Goal: Information Seeking & Learning: Learn about a topic

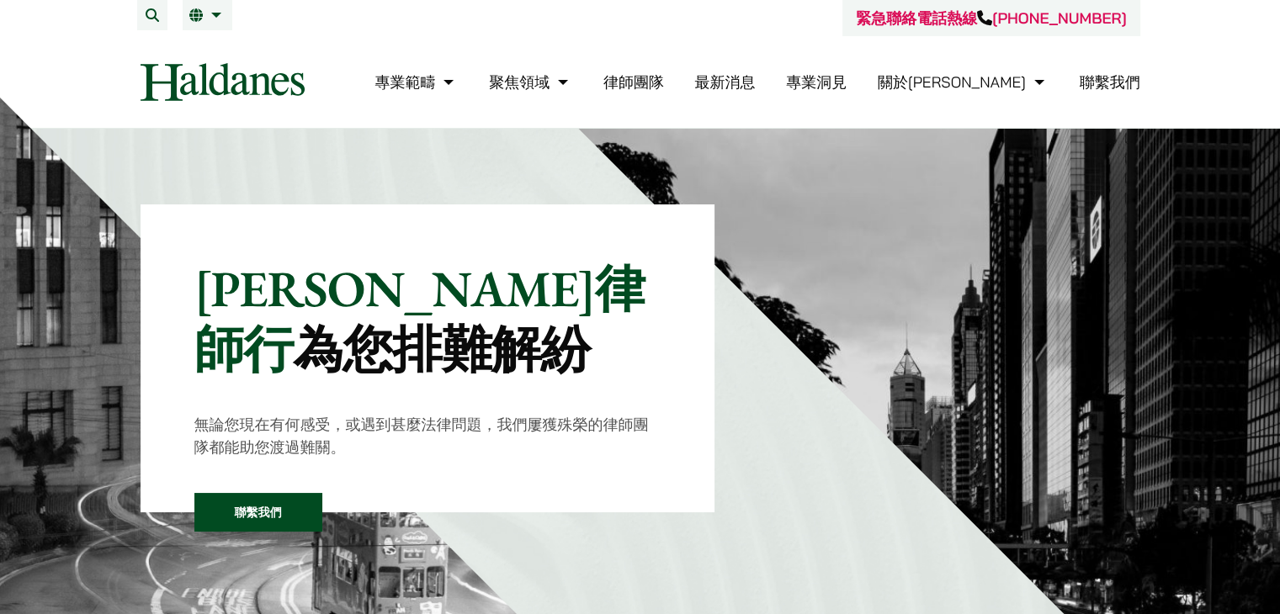
click at [664, 91] on link "律師團隊" at bounding box center [633, 81] width 61 height 19
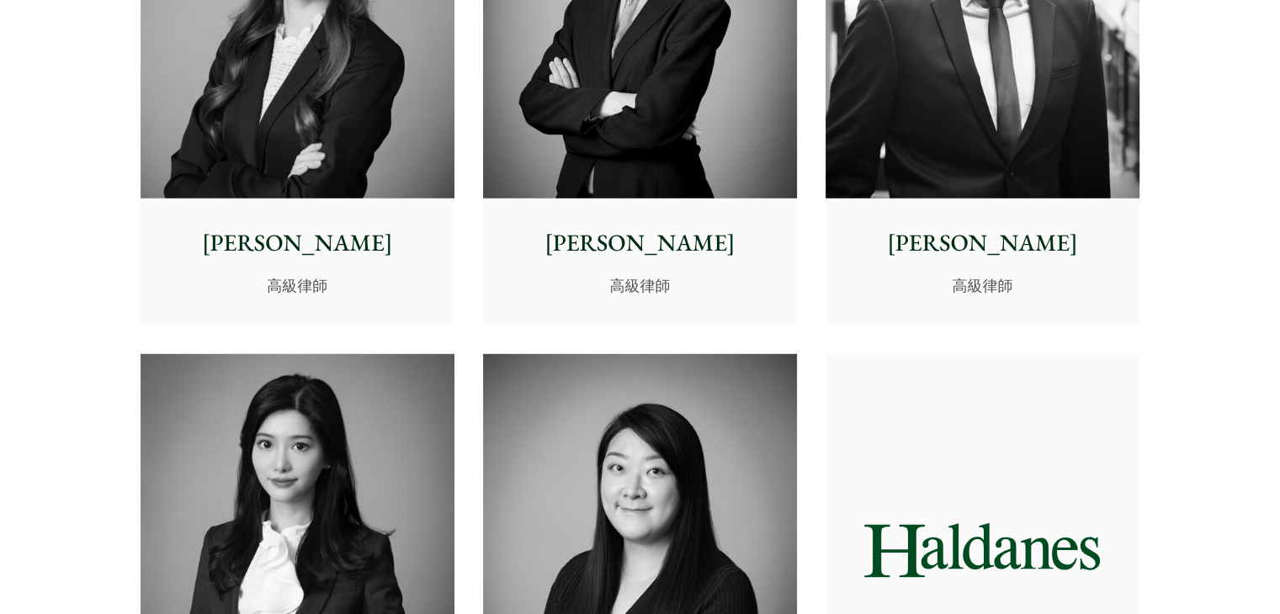
scroll to position [4627, 0]
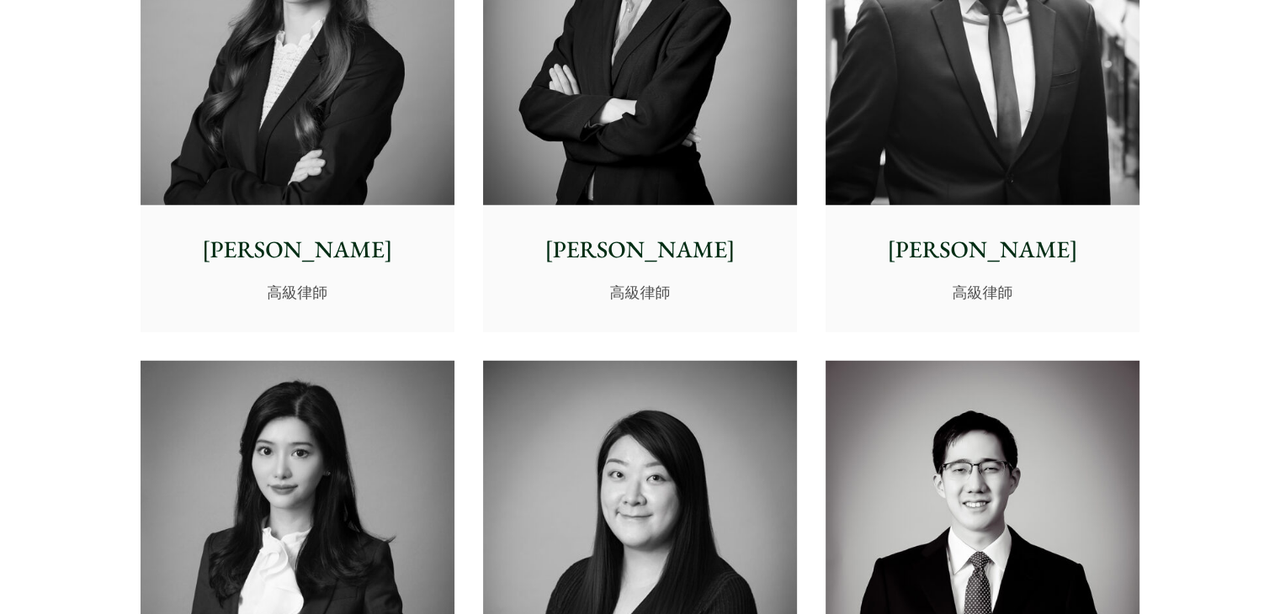
click at [315, 448] on img at bounding box center [297, 557] width 314 height 393
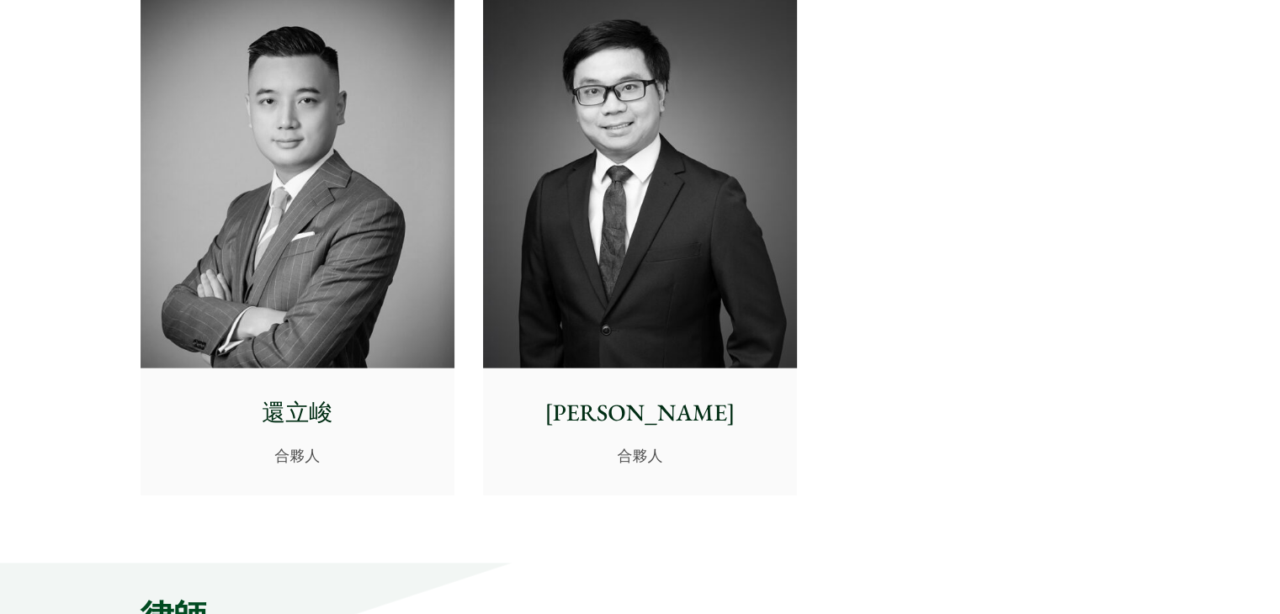
scroll to position [3786, 0]
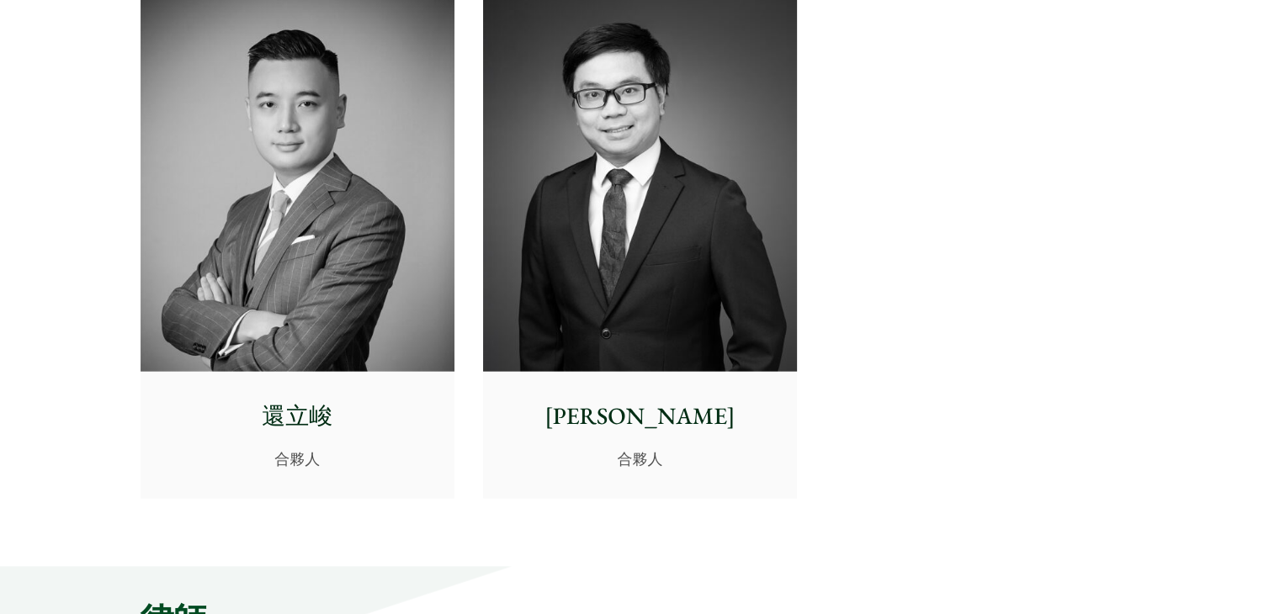
click at [340, 273] on img at bounding box center [297, 175] width 314 height 393
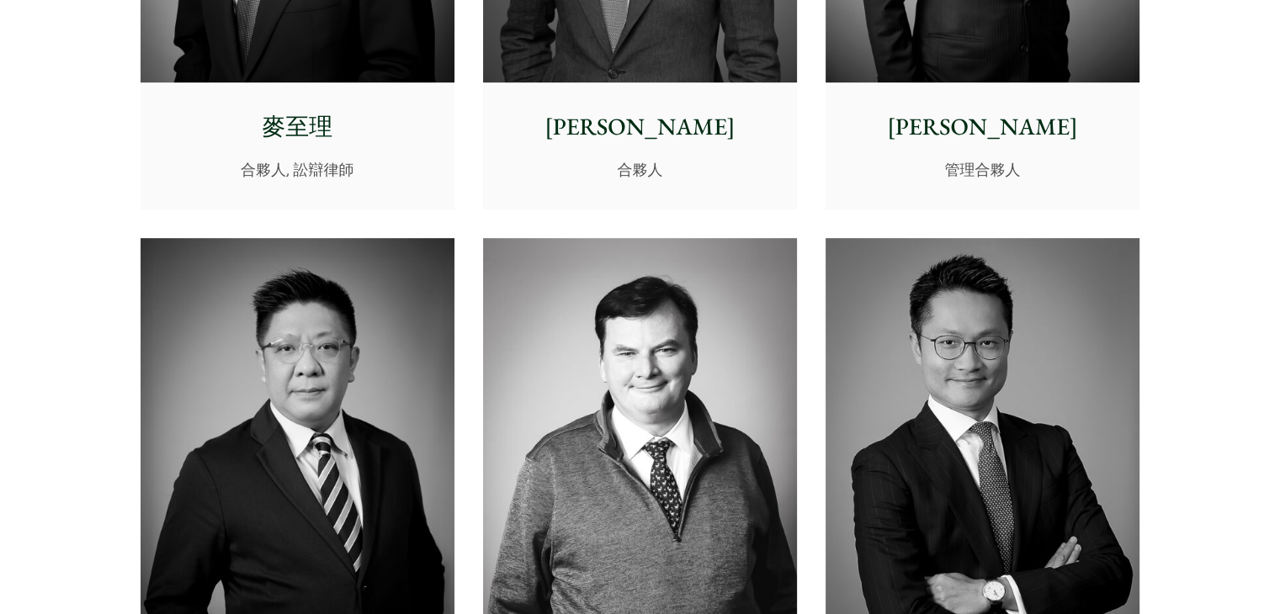
scroll to position [757, 0]
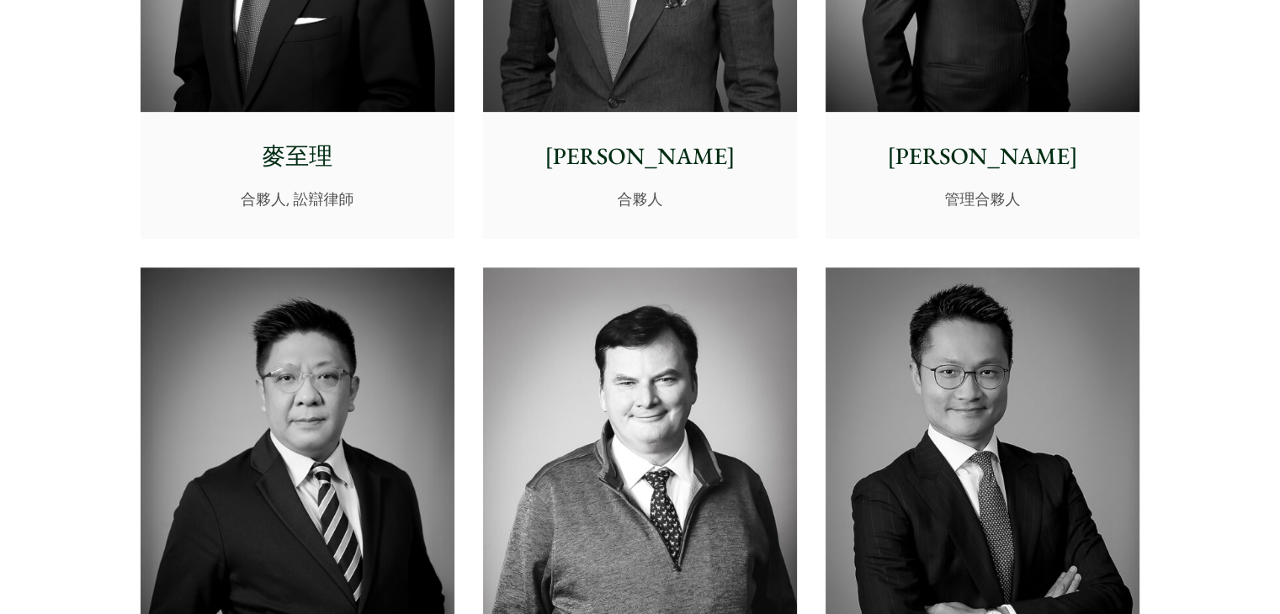
click at [935, 408] on img at bounding box center [982, 464] width 314 height 393
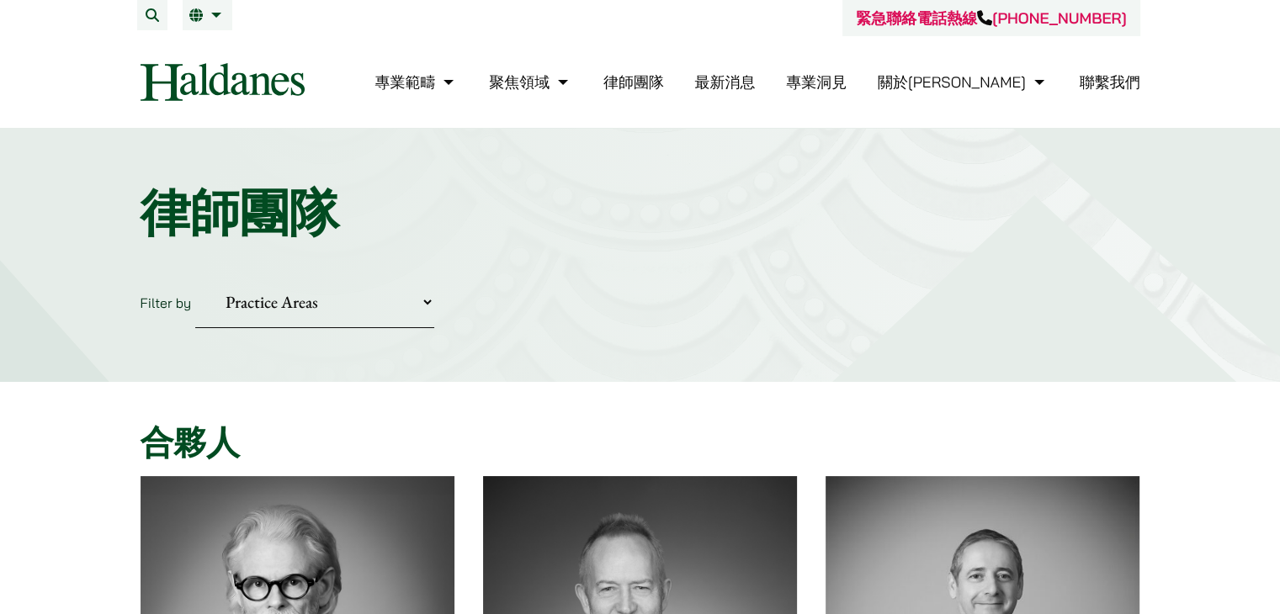
scroll to position [421, 0]
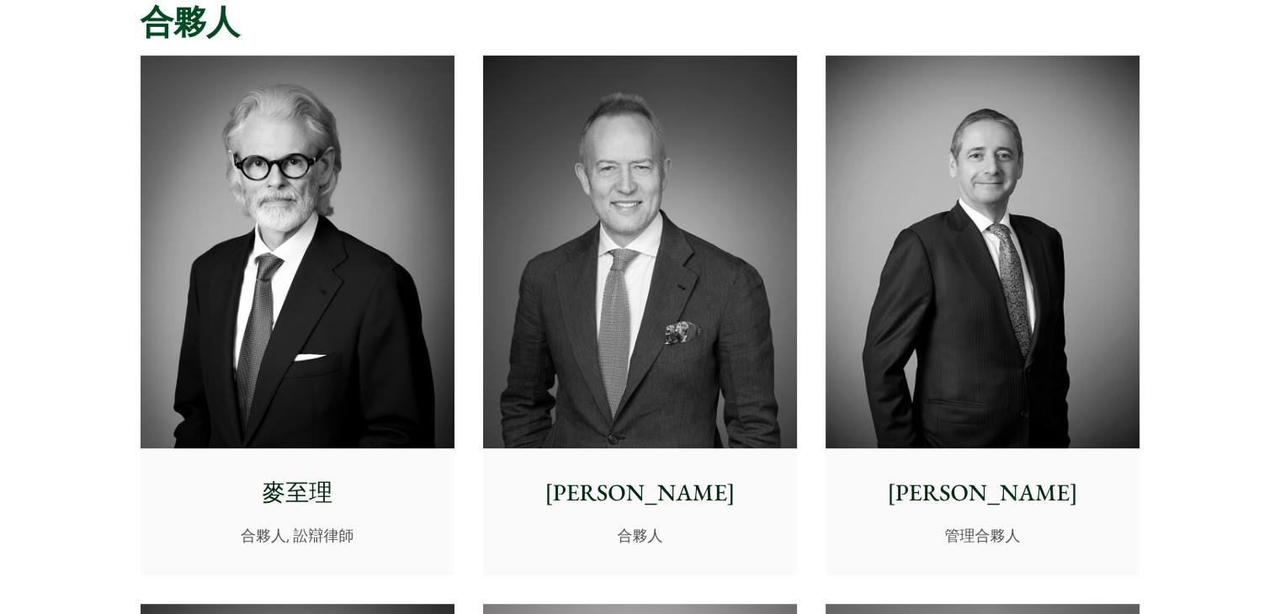
click at [392, 268] on img at bounding box center [297, 252] width 314 height 393
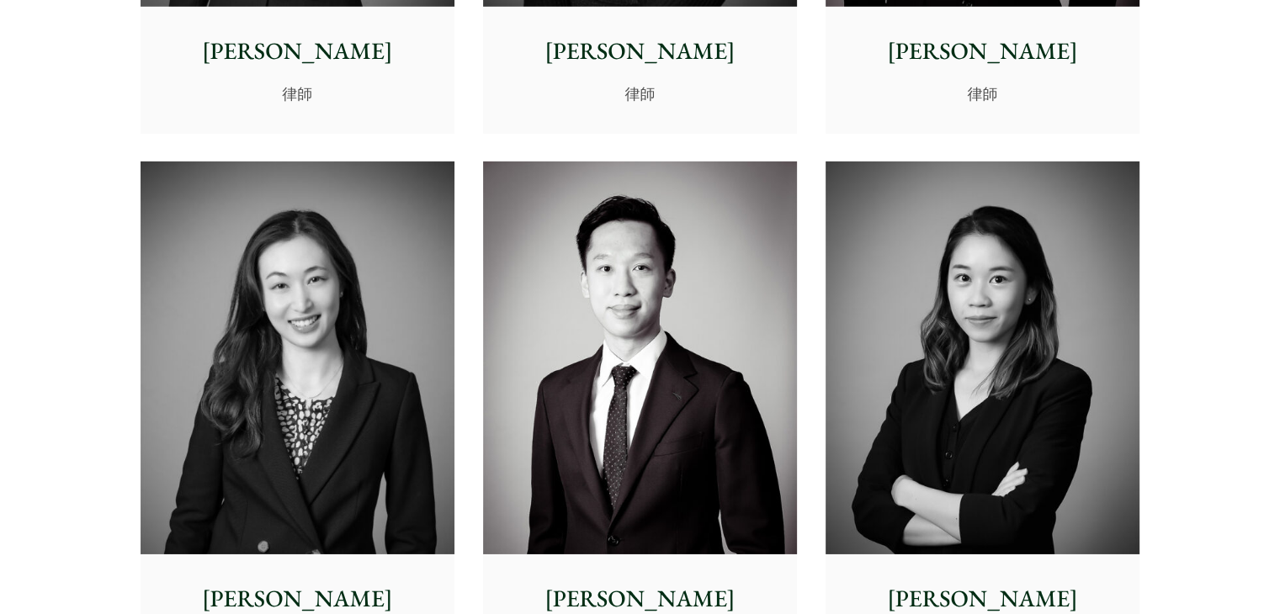
scroll to position [4879, 0]
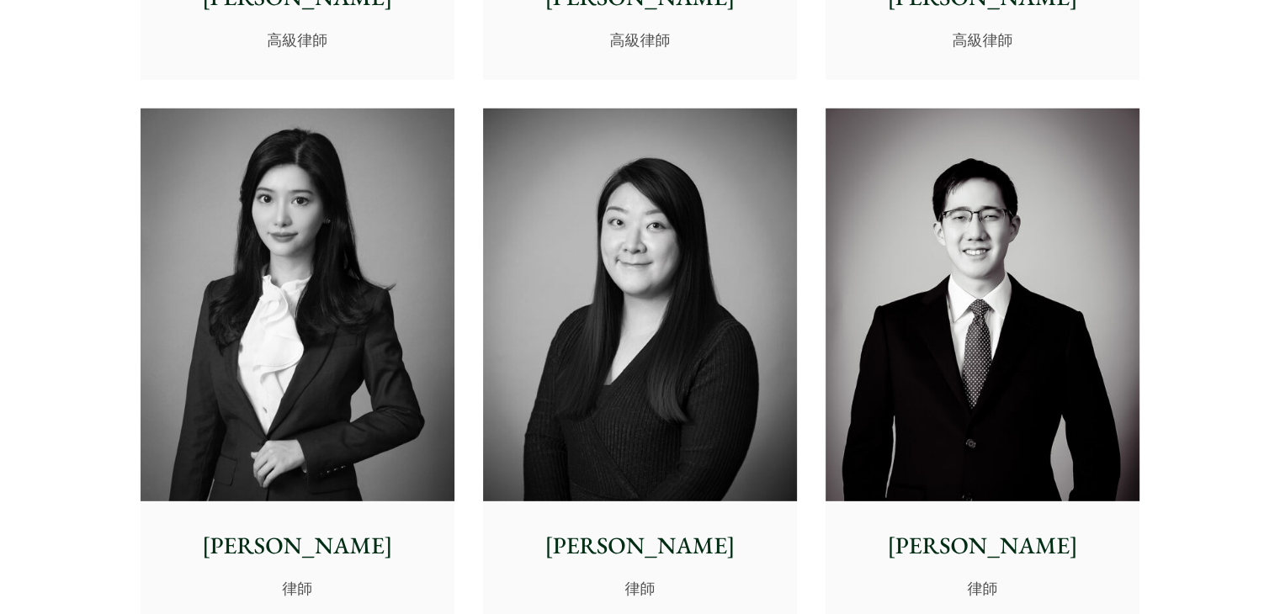
click at [311, 324] on img at bounding box center [297, 305] width 314 height 393
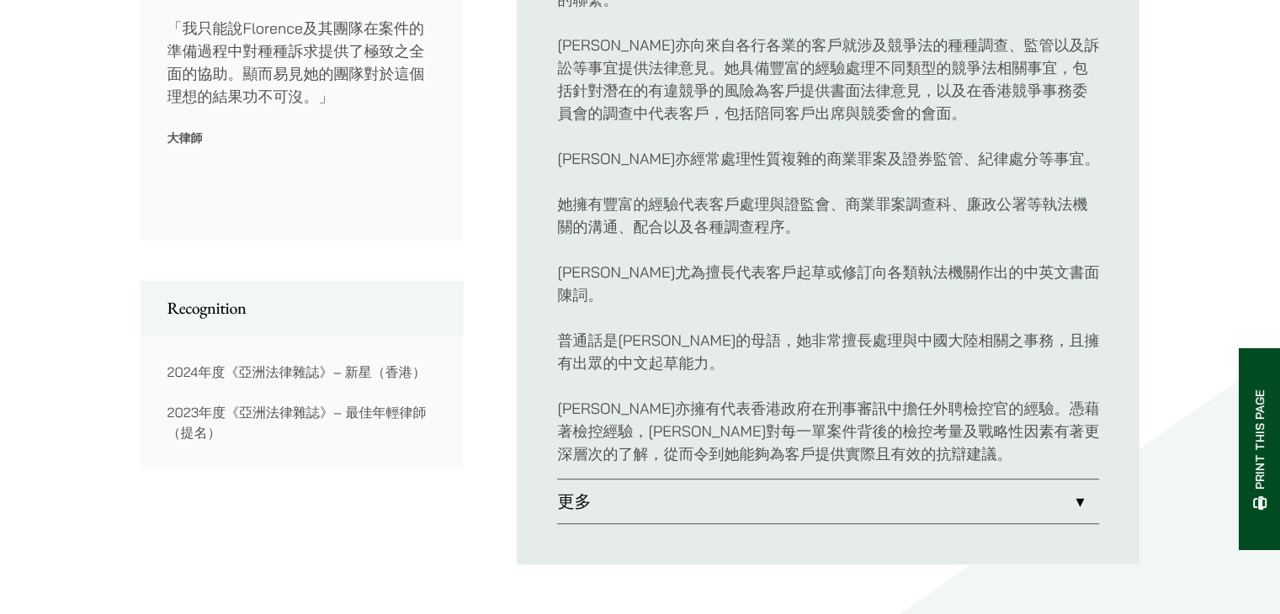
scroll to position [1009, 0]
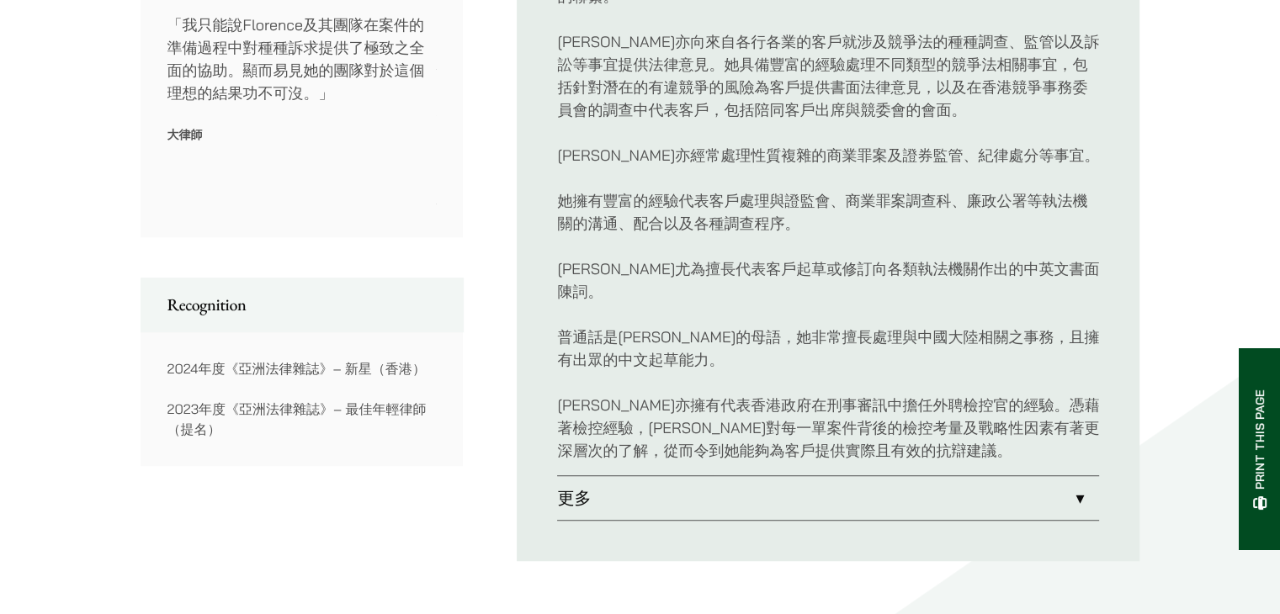
click at [632, 476] on link "更多" at bounding box center [828, 498] width 542 height 44
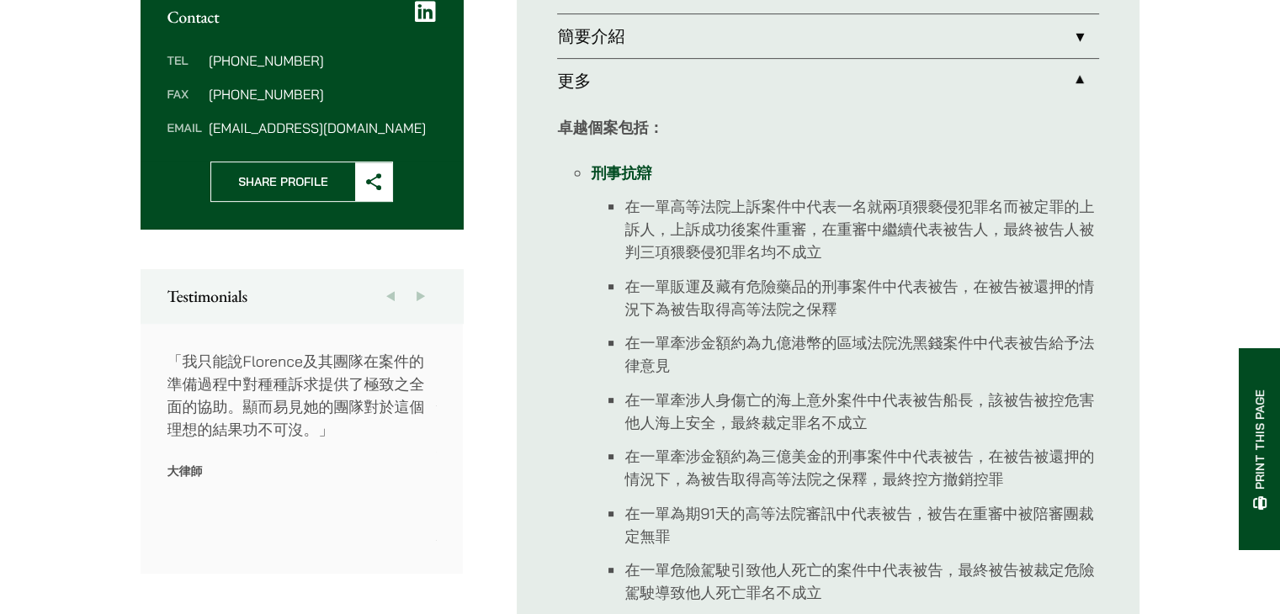
scroll to position [841, 0]
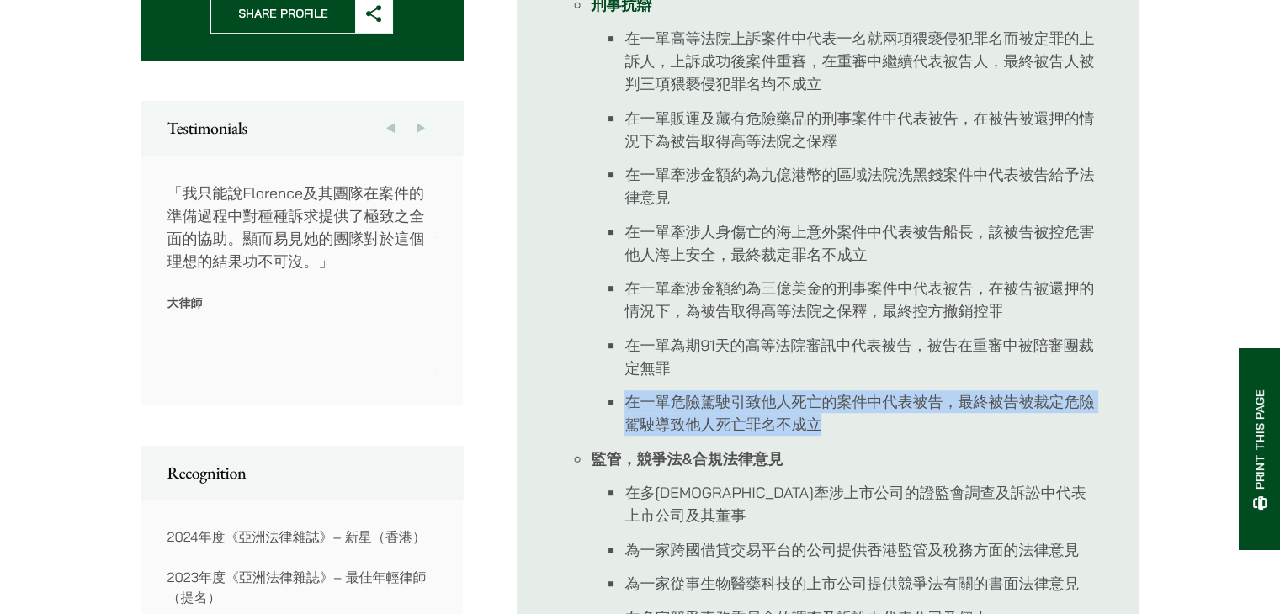
drag, startPoint x: 867, startPoint y: 428, endPoint x: 608, endPoint y: 408, distance: 259.9
click at [624, 408] on li "在一單危險駕駛引致他人死亡的案件中代表被告，最終被告被裁定危險駕駛導致他人死亡罪名不成立" at bounding box center [861, 412] width 474 height 45
click at [797, 409] on li "在一單危險駕駛引致他人死亡的案件中代表被告，最終被告被裁定危險駕駛導致他人死亡罪名不成立" at bounding box center [861, 412] width 474 height 45
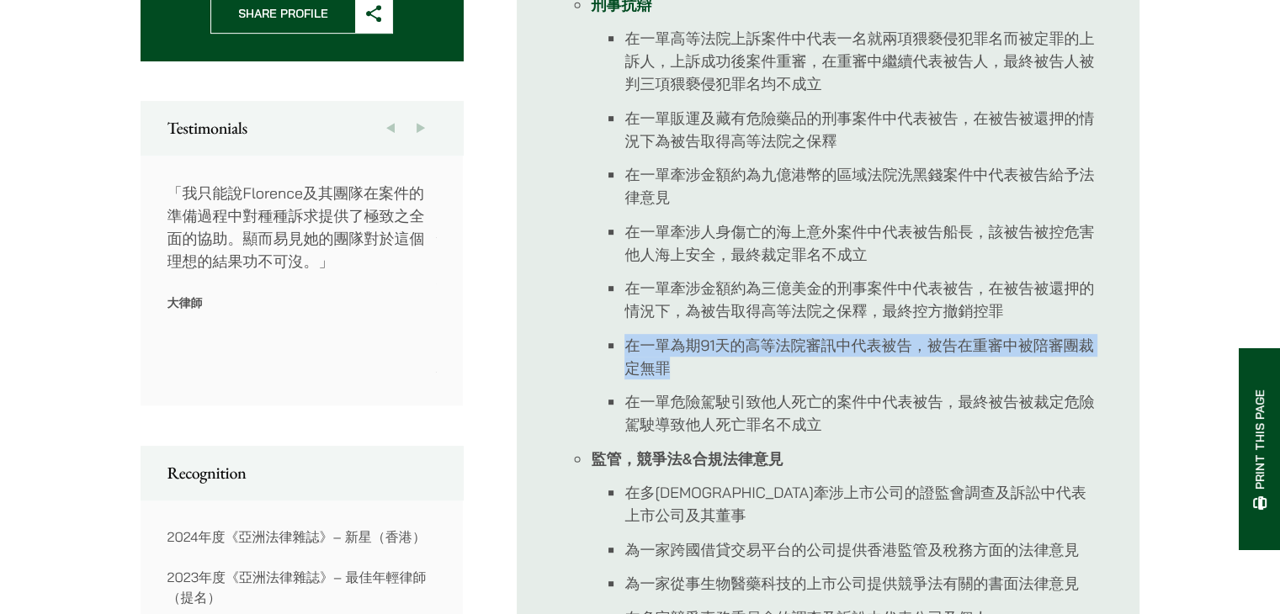
drag, startPoint x: 705, startPoint y: 363, endPoint x: 596, endPoint y: 345, distance: 110.8
click at [596, 345] on ul "在一單高等法院上訴案件中代表一名就兩項猥褻侵犯罪名而被定罪的上訴人，上訴成功後案件重審，在重審中繼續代表被告人，最終被告人被判三項猥褻侵犯罪名均不成立 在一單…" at bounding box center [845, 231] width 508 height 409
click at [700, 351] on li "在一單為期91天的高等法院審訊中代表被告，被告在重審中被陪審團裁定無罪" at bounding box center [861, 356] width 474 height 45
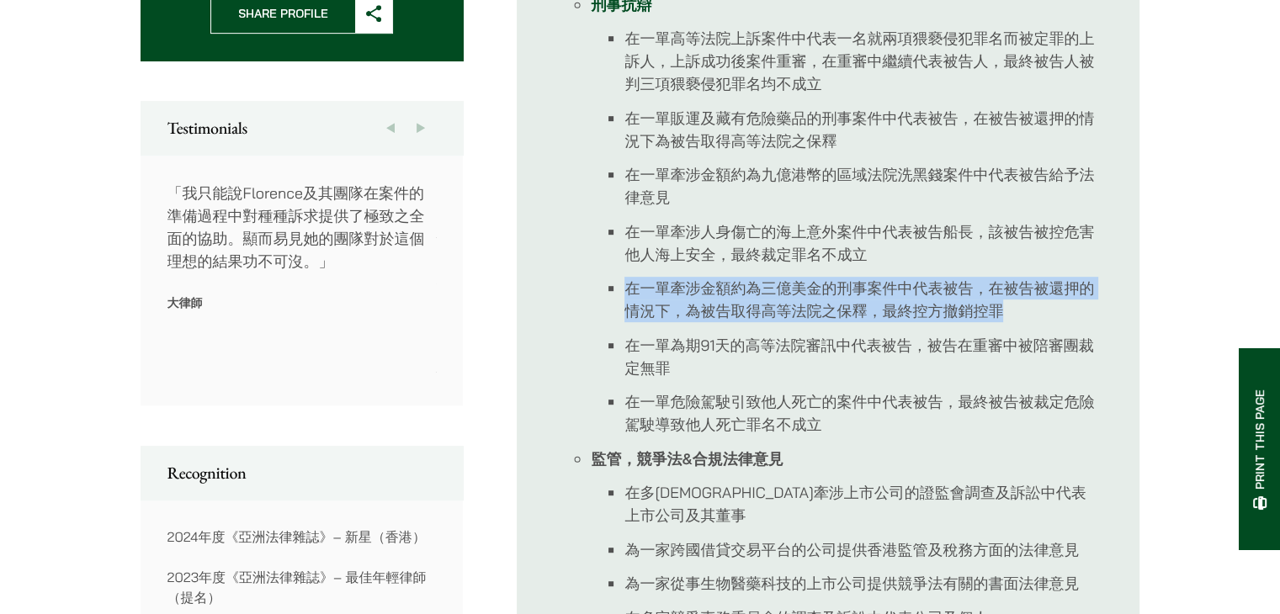
drag, startPoint x: 1034, startPoint y: 321, endPoint x: 559, endPoint y: 282, distance: 476.1
click at [559, 282] on ul "刑事抗辯 在一單高等法院上訴案件中代表一名就兩項猥褻侵犯罪名而被定罪的上訴人，上訴成功後案件重審，在重審中繼續代表被告人，最終被告人被判三項猥褻侵犯罪名均不成…" at bounding box center [828, 339] width 542 height 693
click at [785, 294] on li "在一單牽涉金額約為三億美金的刑事案件中代表被告，在被告被還押的情況下，為被告取得高等法院之保釋，最終控方撤銷控罪" at bounding box center [861, 299] width 474 height 45
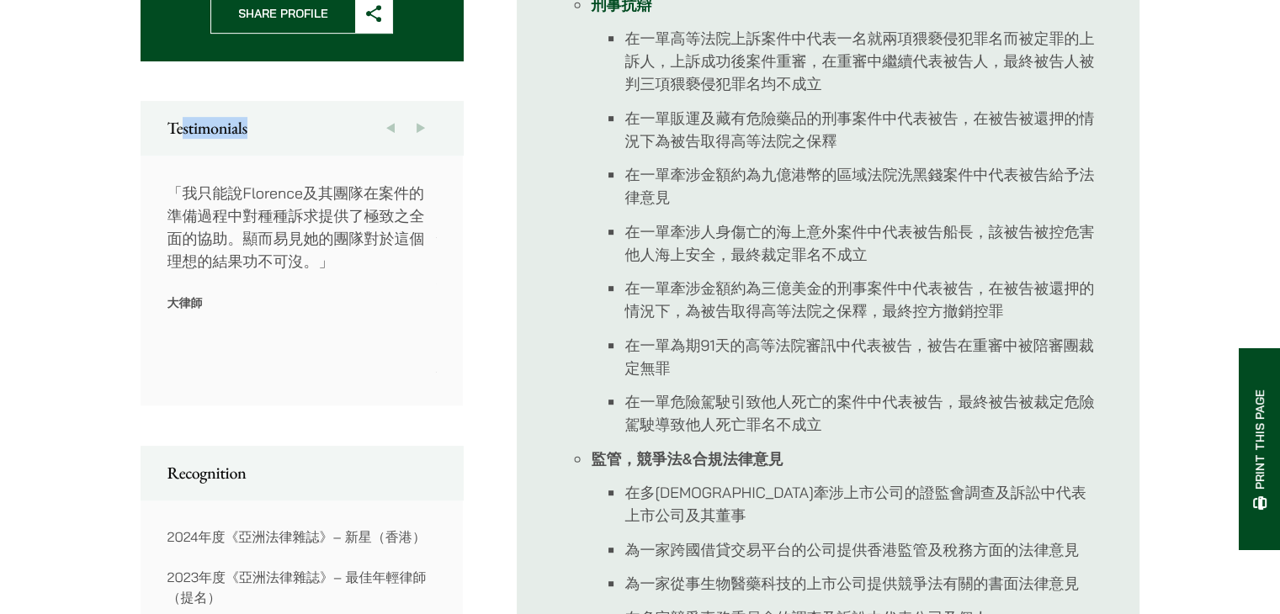
drag, startPoint x: 254, startPoint y: 124, endPoint x: 182, endPoint y: 137, distance: 73.6
click at [182, 137] on h2 "Testimonials" at bounding box center [301, 128] width 269 height 20
click at [347, 251] on p "「我只能說Florence及其團隊在案件的準備過程中對種種訴求提供了極致之全面的協助。顯而易見她的團隊對於這個理想的結果功不可沒。」" at bounding box center [301, 227] width 269 height 91
click at [416, 116] on button "Next" at bounding box center [420, 128] width 30 height 54
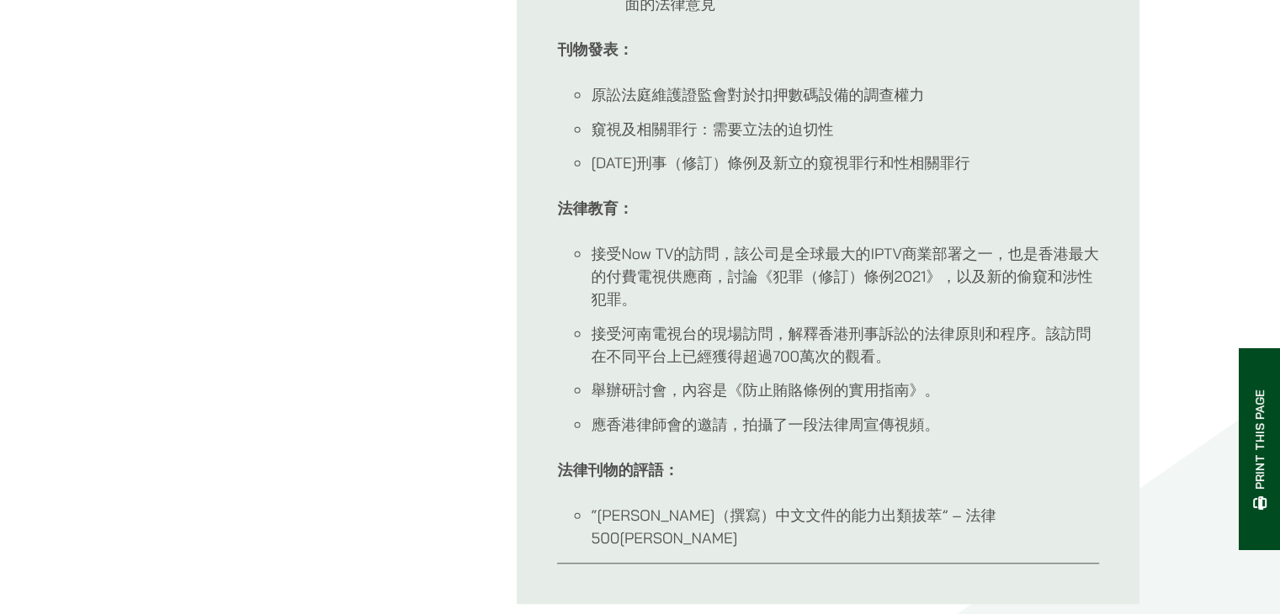
scroll to position [1514, 0]
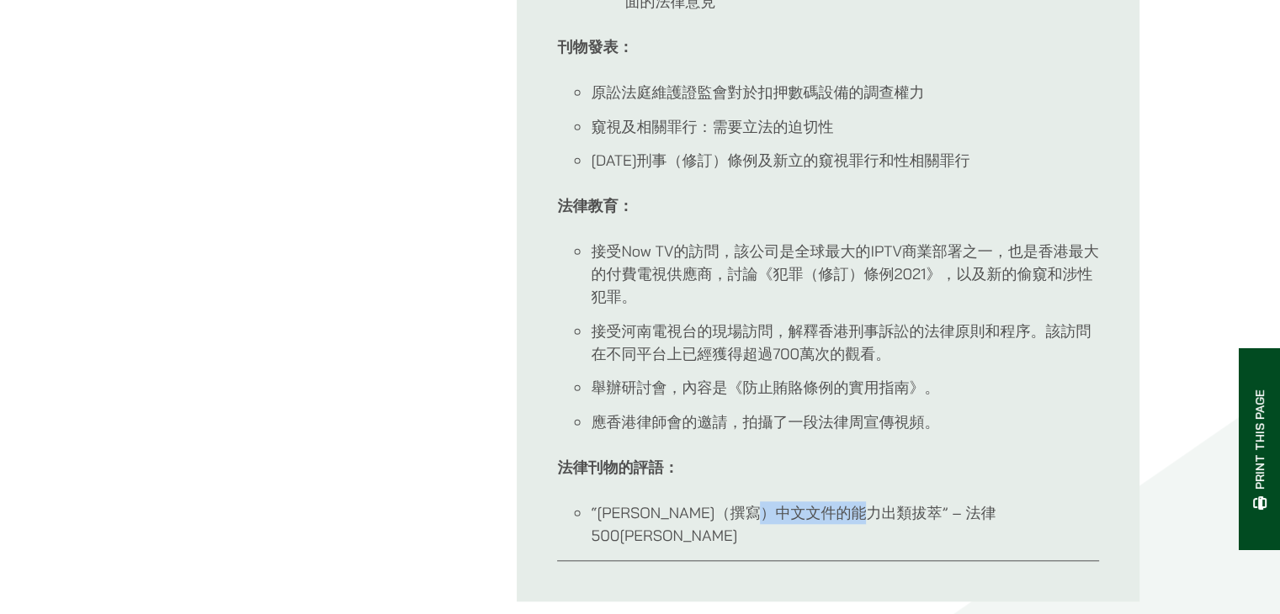
drag, startPoint x: 747, startPoint y: 489, endPoint x: 853, endPoint y: 492, distance: 106.0
click at [853, 501] on li "“[PERSON_NAME]（撰寫）中文文件的能力出類拔萃” – 法律500[PERSON_NAME]" at bounding box center [845, 523] width 508 height 45
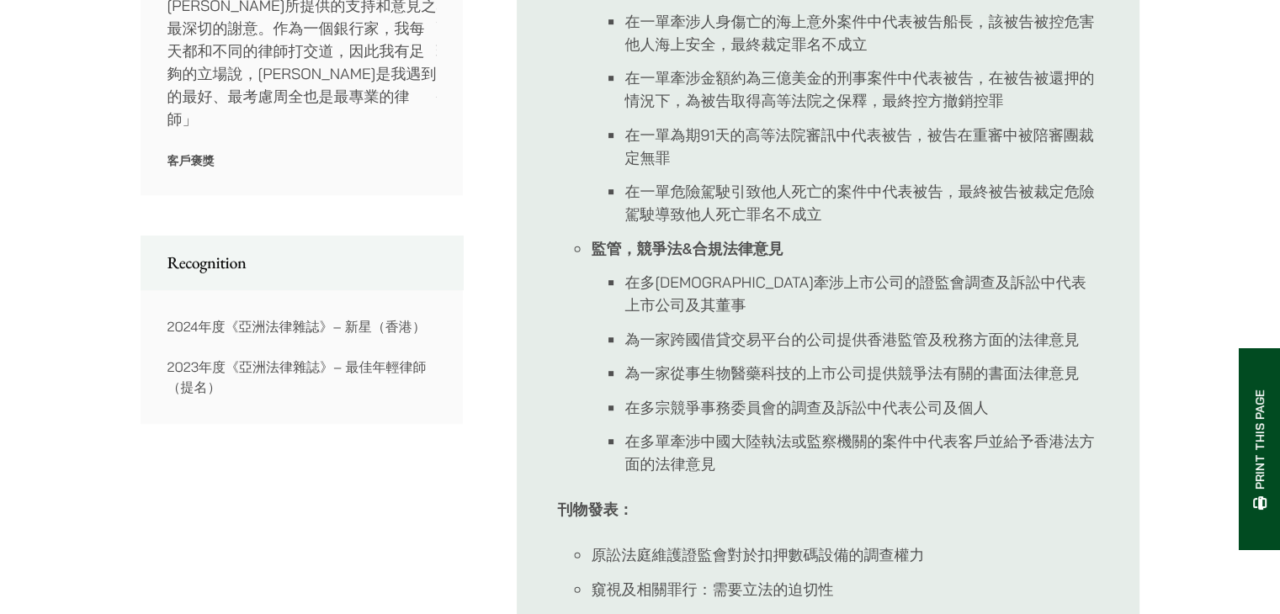
scroll to position [925, 0]
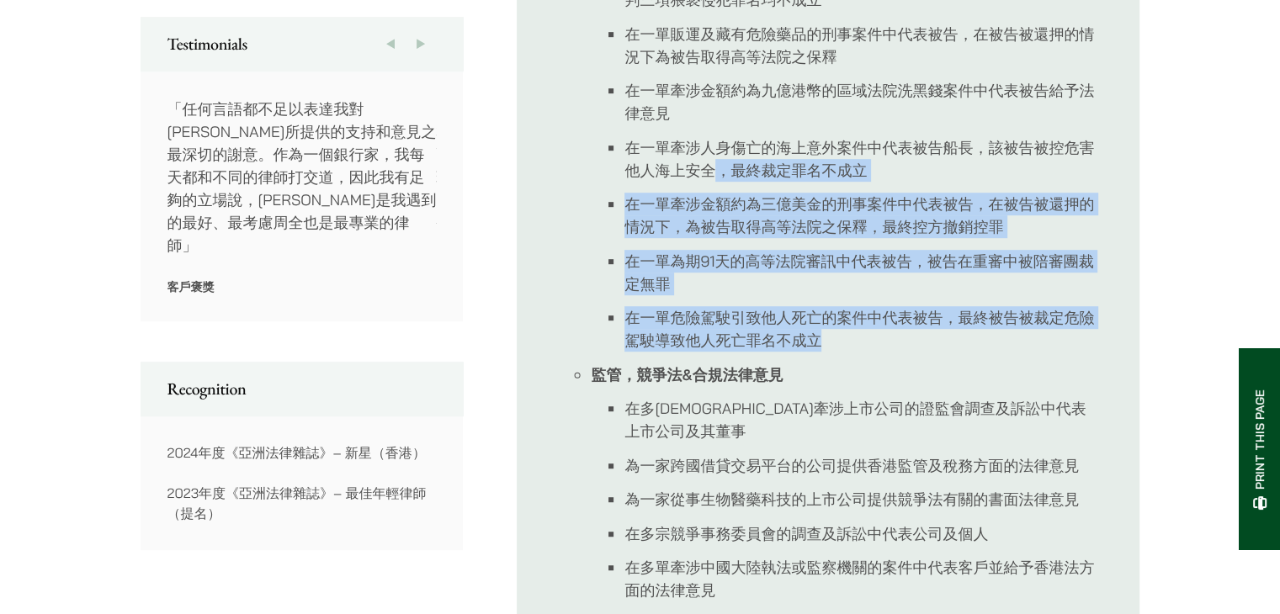
drag, startPoint x: 861, startPoint y: 329, endPoint x: 706, endPoint y: 163, distance: 227.3
click at [708, 165] on ul "刑事抗辯 在一單高等法院上訴案件中代表一名就兩項猥褻侵犯罪名而被定罪的上訴人，上訴成功後案件重審，在重審中繼續代表被告人，最終被告人被判三項猥褻侵犯罪名均不成…" at bounding box center [828, 255] width 542 height 693
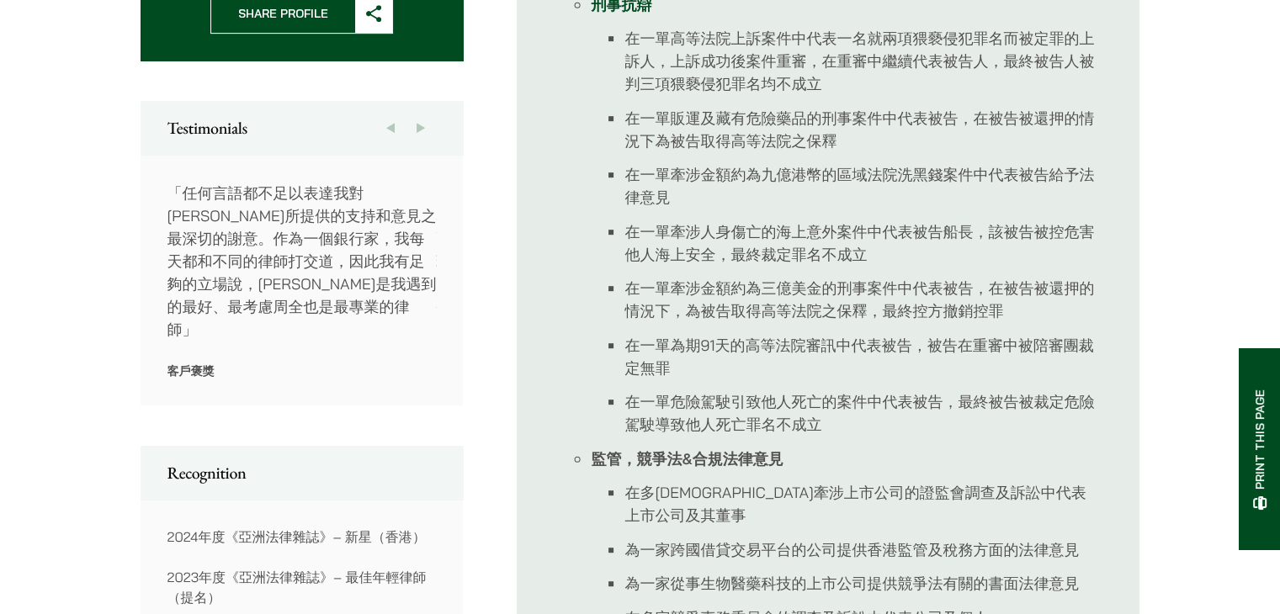
click at [653, 129] on li "在一單販運及藏有危險藥品的刑事案件中代表被告，在被告被還押的情況下為被告取得高等法院之保釋" at bounding box center [861, 129] width 474 height 45
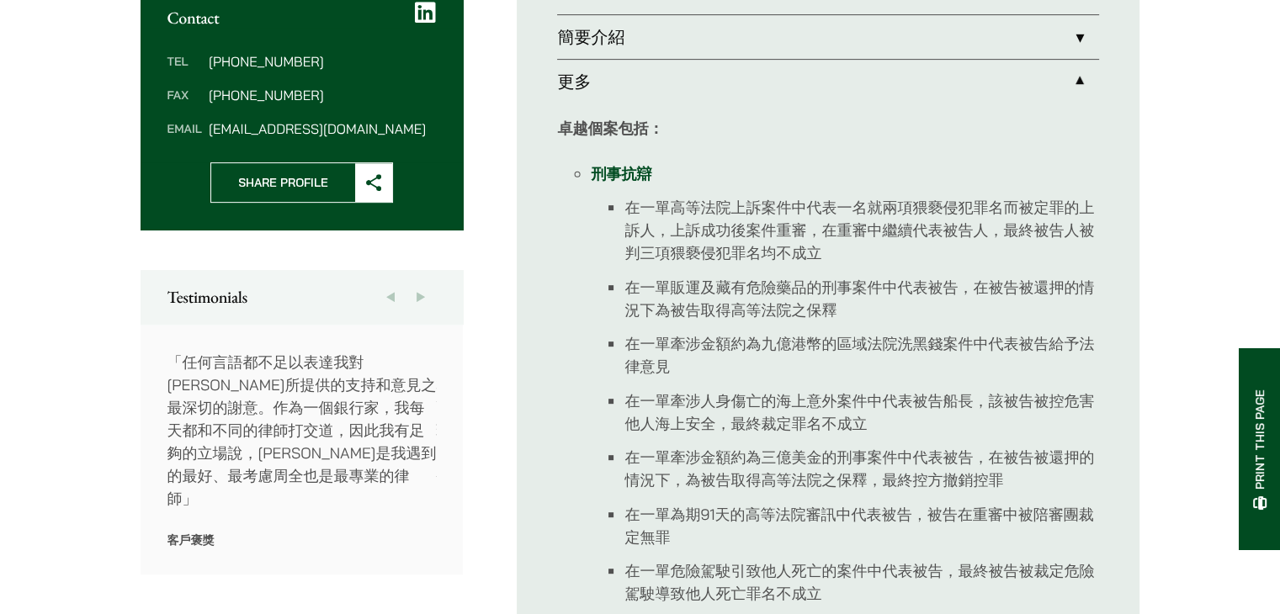
scroll to position [421, 0]
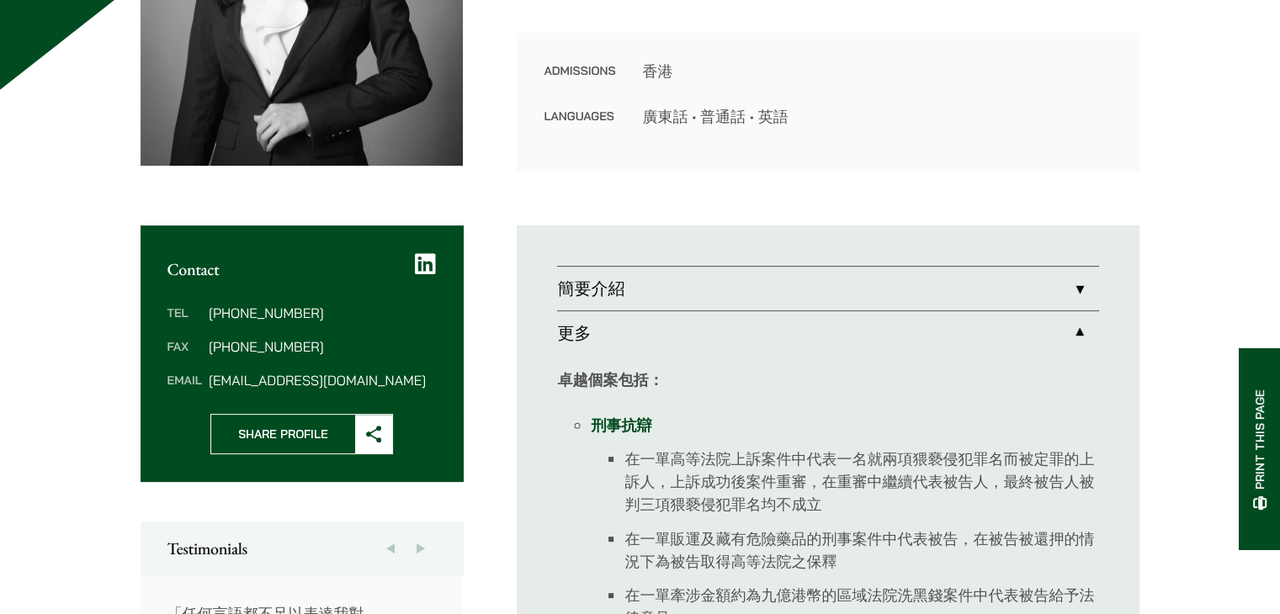
click at [633, 288] on link "簡要介紹" at bounding box center [828, 289] width 542 height 44
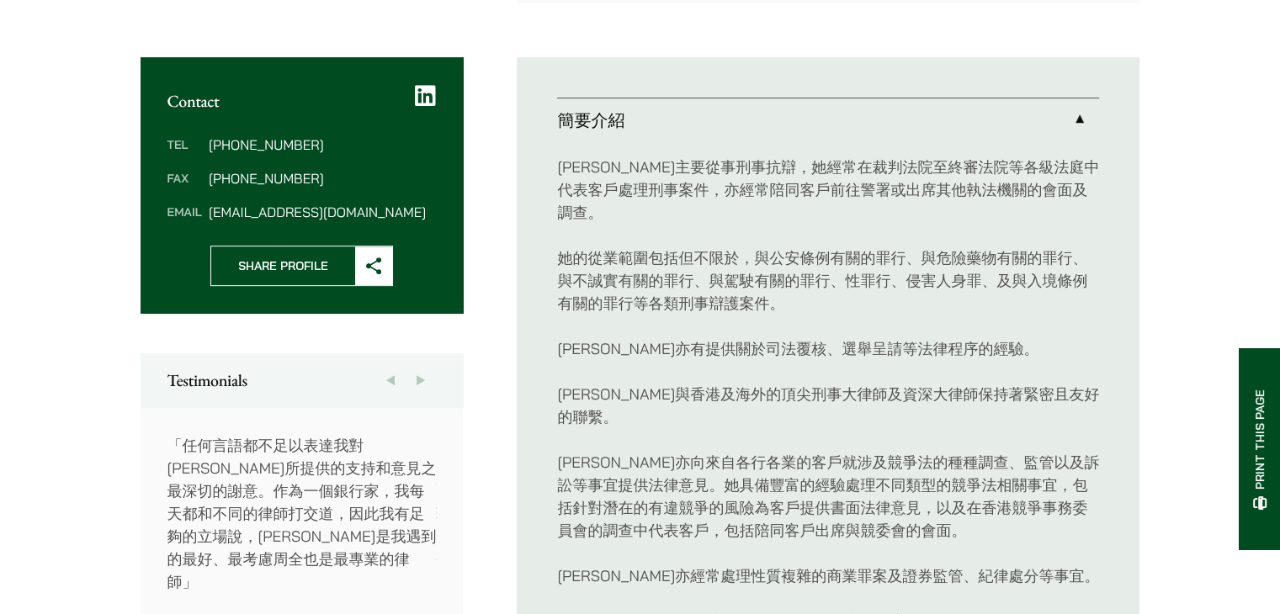
scroll to position [925, 0]
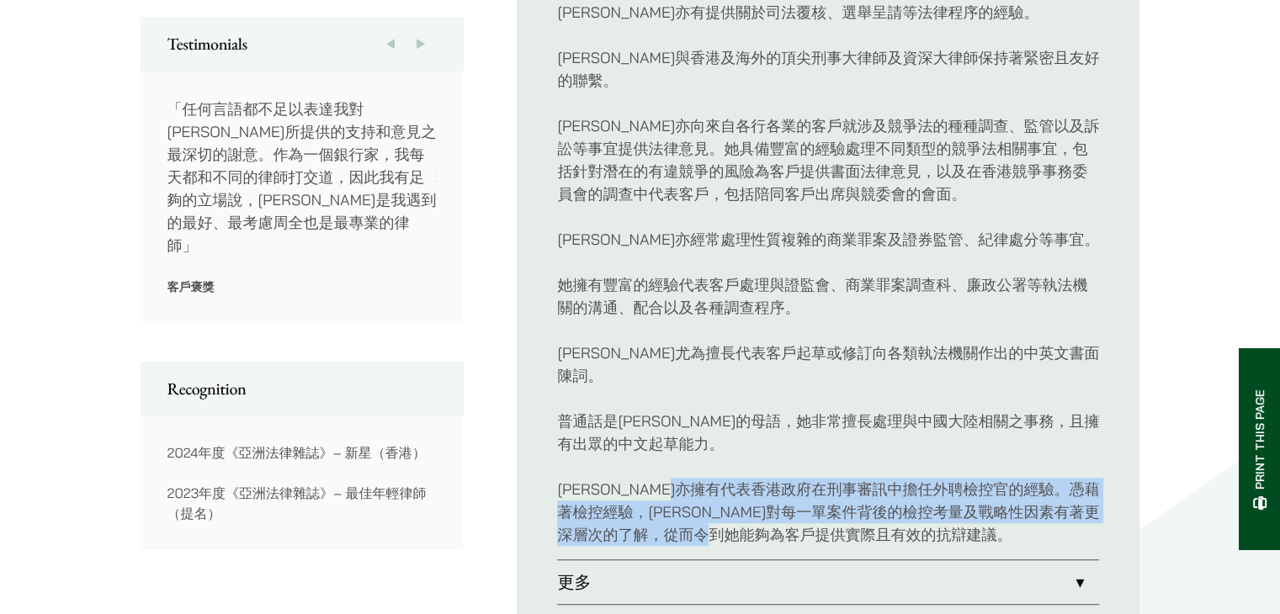
drag, startPoint x: 911, startPoint y: 506, endPoint x: 734, endPoint y: 418, distance: 197.1
click at [734, 418] on div "[PERSON_NAME]主要從事刑事抗辯，她經常在裁判法院至終審法院等各級法庭中代表客戶處理刑事案件，亦經常陪同客戶前往警署或出席其他執法機關的會面及調查。…" at bounding box center [828, 183] width 542 height 754
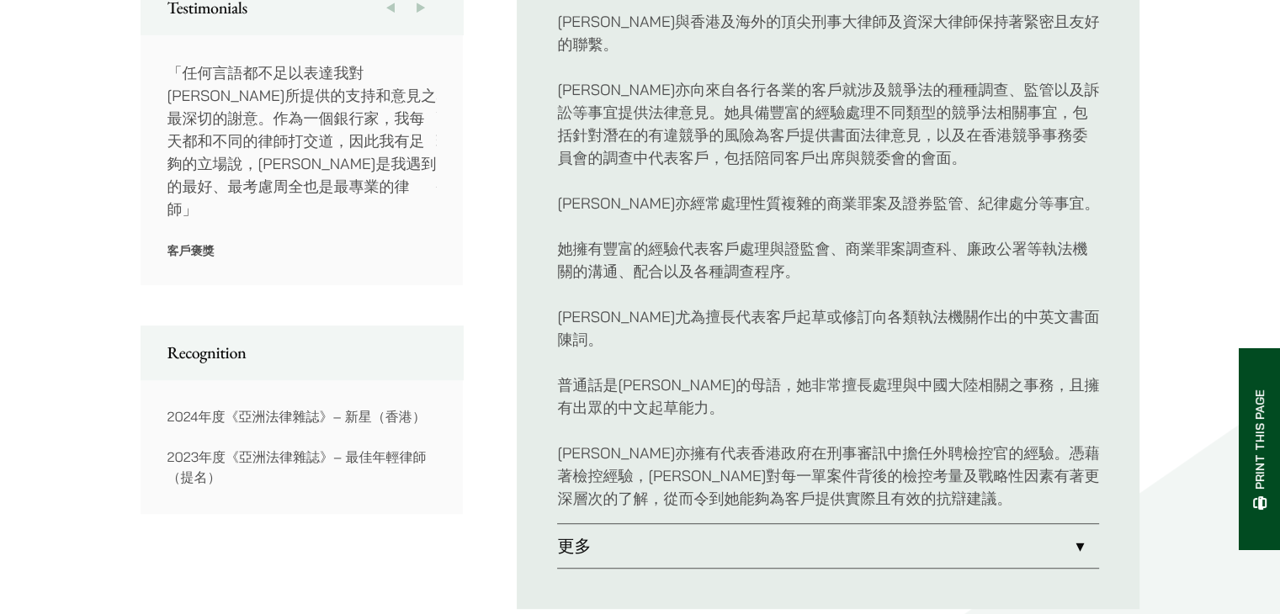
scroll to position [1009, 0]
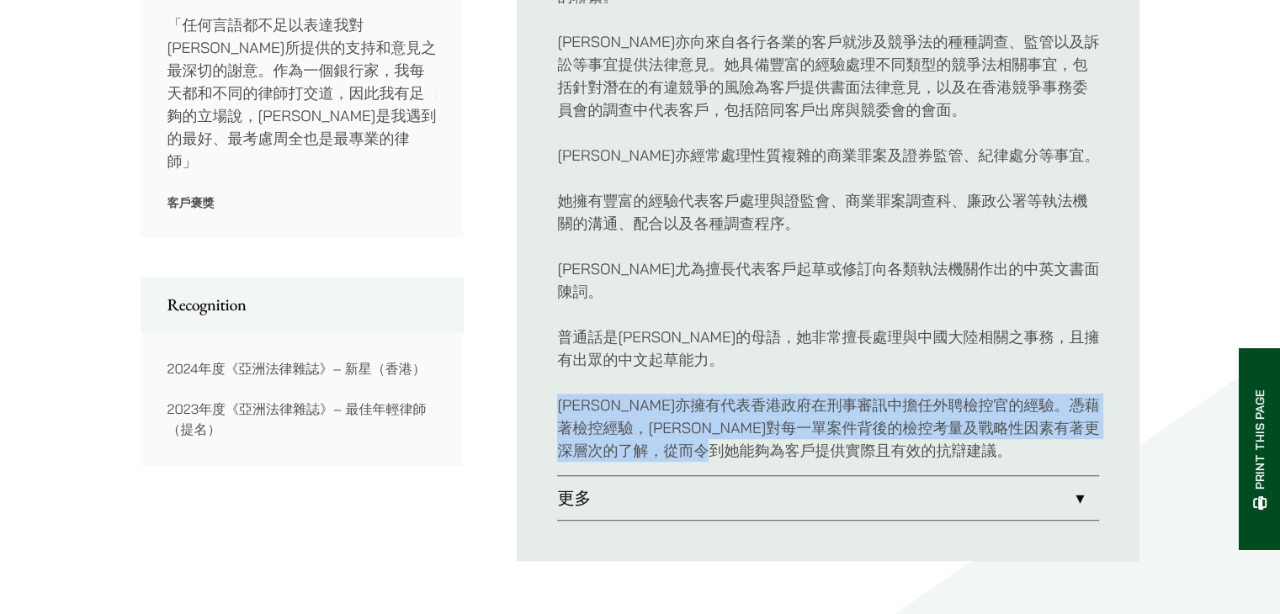
drag, startPoint x: 930, startPoint y: 401, endPoint x: 521, endPoint y: 349, distance: 412.2
click at [521, 349] on ul "簡要介紹 [PERSON_NAME]主要從事刑事抗辯，她經常在裁判法院至終審法院等各級法庭中代表客戶處理刑事案件，亦經常陪同客戶前往警署或出席其他執法機關的會…" at bounding box center [828, 99] width 623 height 925
click at [624, 394] on p "[PERSON_NAME]亦擁有代表香港政府在刑事審訊中擔任外聘檢控官的經驗。憑藉著檢控經驗，[PERSON_NAME]對每一單案件背後的檢控考量及戰略性因素…" at bounding box center [828, 428] width 542 height 68
drag, startPoint x: 619, startPoint y: 363, endPoint x: 956, endPoint y: 410, distance: 340.5
click at [956, 410] on p "[PERSON_NAME]亦擁有代表香港政府在刑事審訊中擔任外聘檢控官的經驗。憑藉著檢控經驗，[PERSON_NAME]對每一單案件背後的檢控考量及戰略性因素…" at bounding box center [828, 428] width 542 height 68
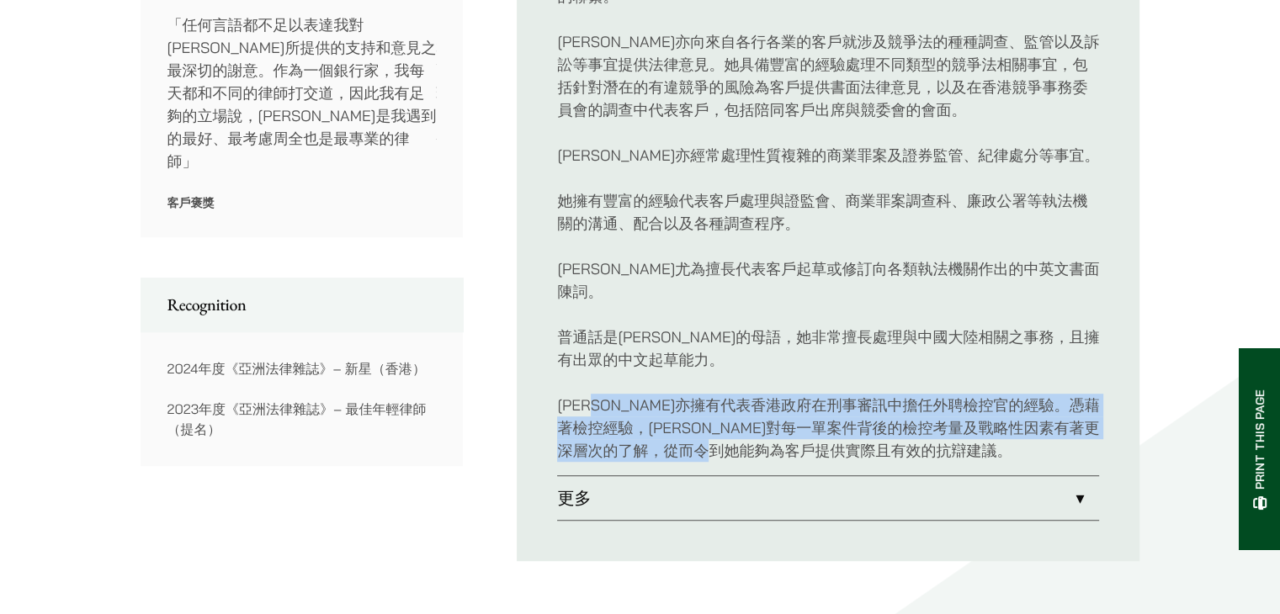
click at [956, 410] on p "[PERSON_NAME]亦擁有代表香港政府在刑事審訊中擔任外聘檢控官的經驗。憑藉著檢控經驗，[PERSON_NAME]對每一單案件背後的檢控考量及戰略性因素…" at bounding box center [828, 428] width 542 height 68
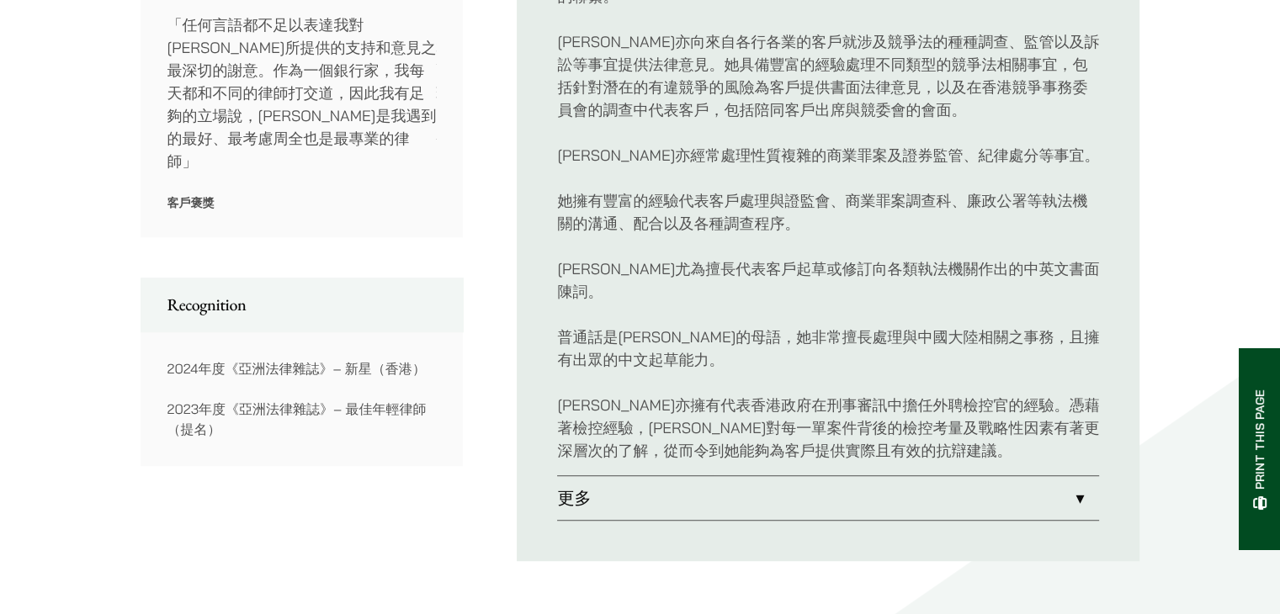
click at [927, 476] on link "更多" at bounding box center [828, 498] width 542 height 44
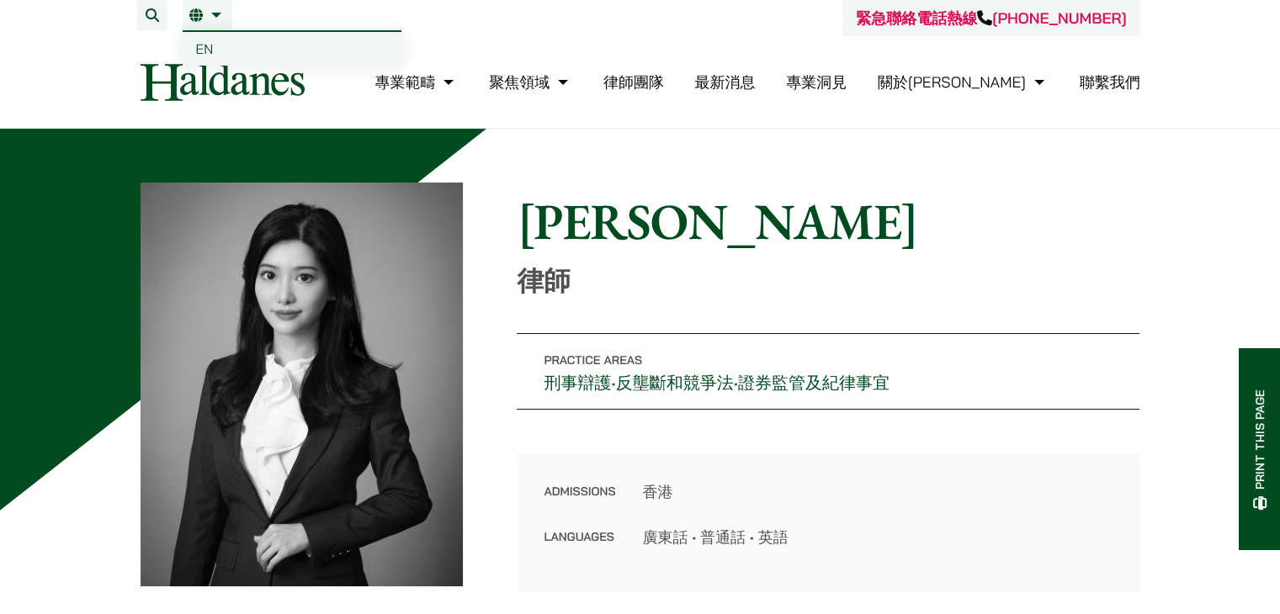
click at [221, 77] on img at bounding box center [222, 82] width 164 height 38
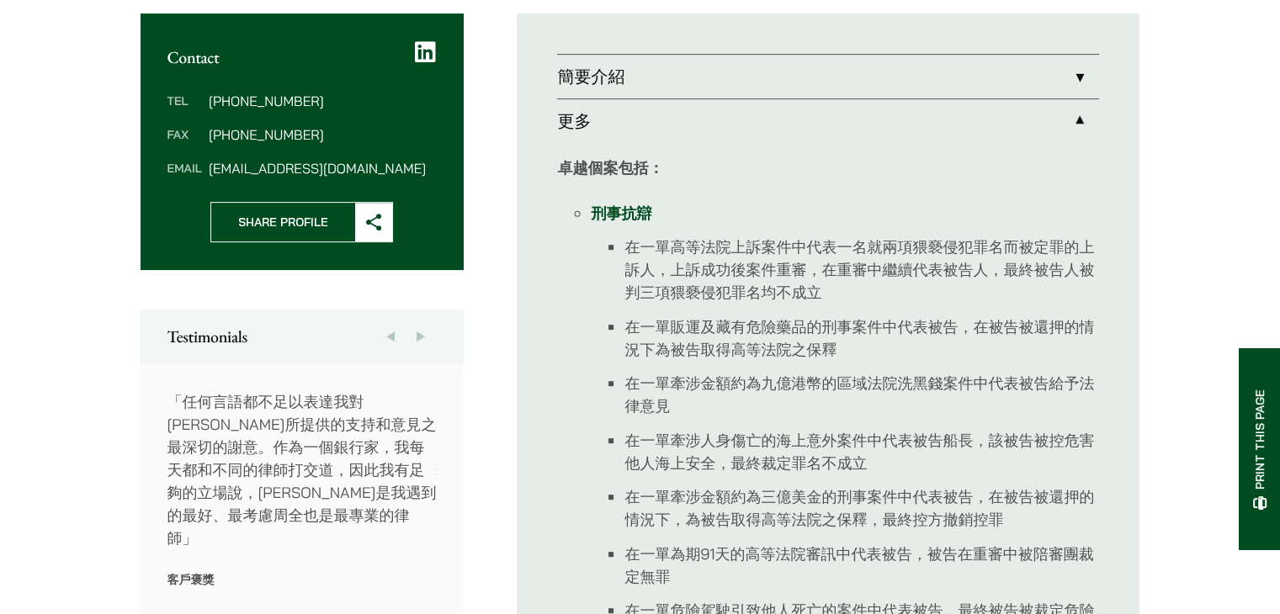
scroll to position [645, 0]
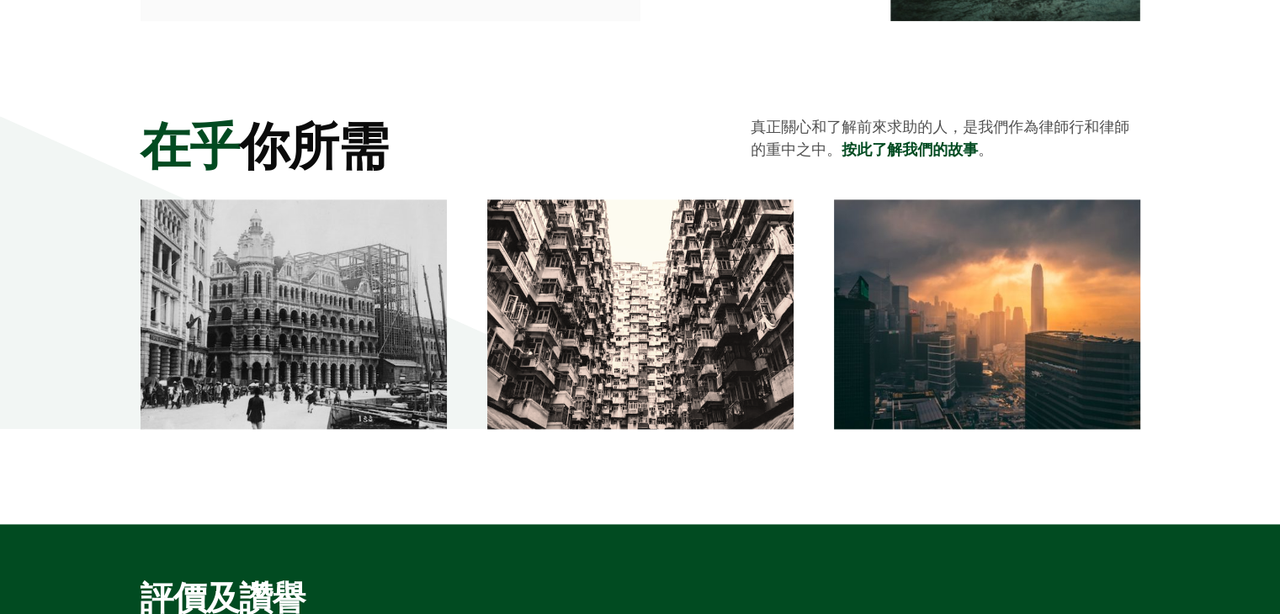
scroll to position [2944, 0]
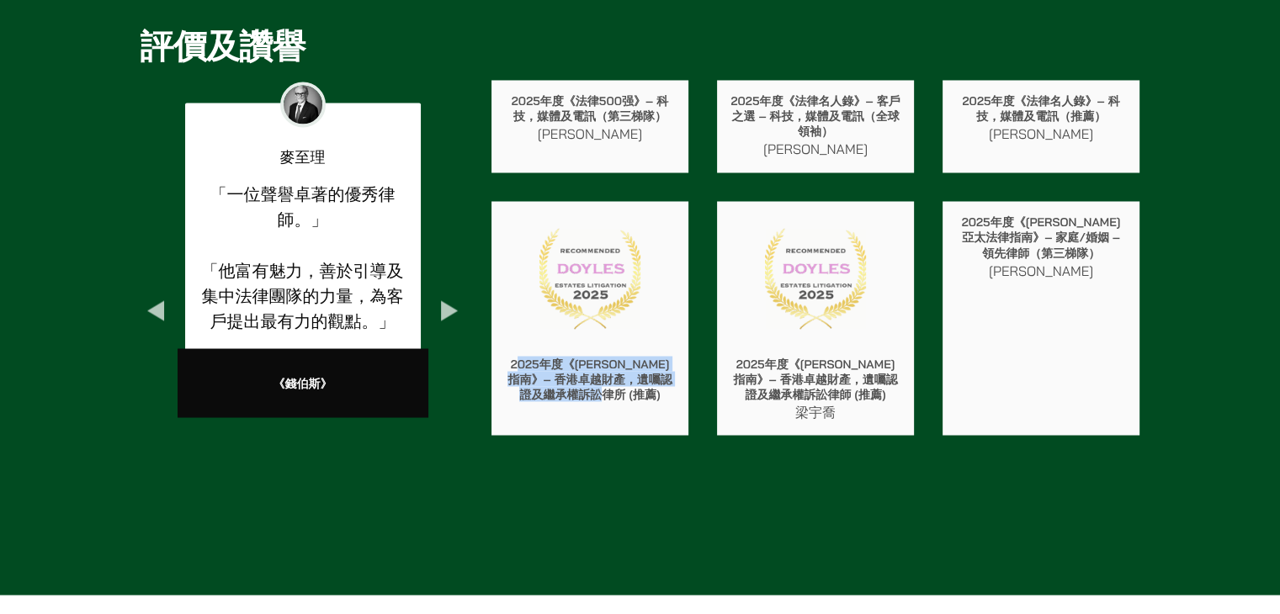
drag, startPoint x: 623, startPoint y: 393, endPoint x: 512, endPoint y: 364, distance: 114.7
click at [512, 364] on p "2025年度《DOYLE’S指南》– 香港卓越財產，遺囑認證及繼承權訴訟律所 (推薦)" at bounding box center [590, 378] width 170 height 45
click at [511, 364] on p "2025年度《DOYLE’S指南》– 香港卓越財產，遺囑認證及繼承權訴訟律所 (推薦)" at bounding box center [590, 378] width 170 height 45
drag, startPoint x: 510, startPoint y: 358, endPoint x: 626, endPoint y: 425, distance: 133.8
click at [626, 425] on div "2025年度《DOYLE’S指南》– 香港卓越財產，遺囑認證及繼承權訴訟律所 (推薦)" at bounding box center [589, 388] width 197 height 93
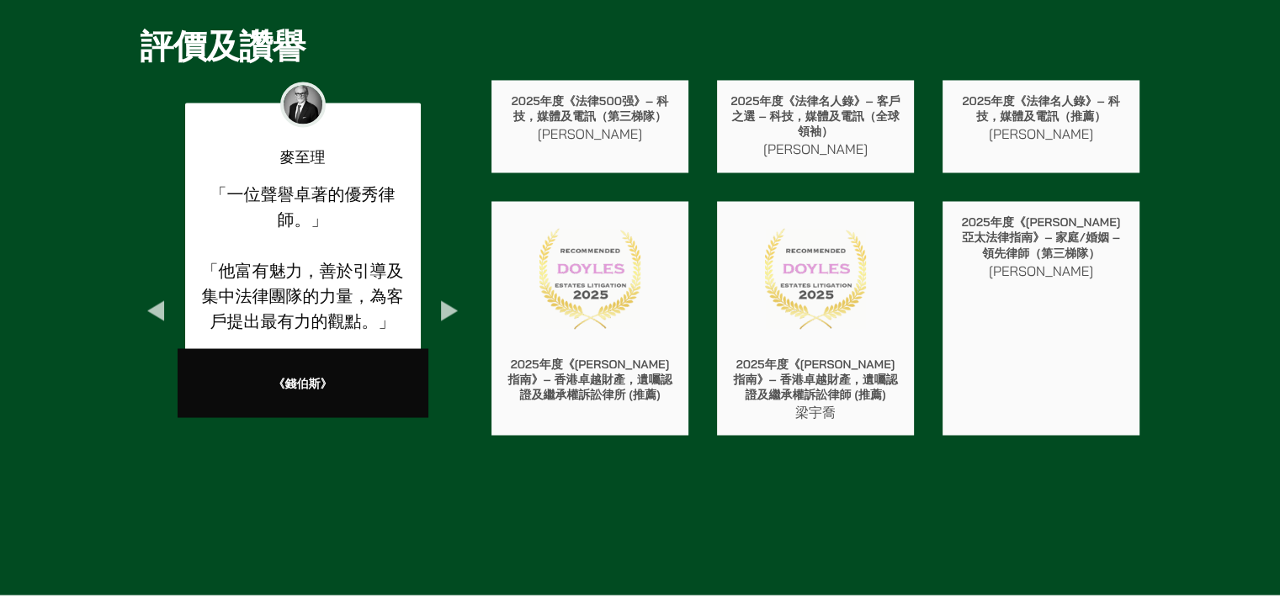
click at [787, 409] on p "梁宇喬" at bounding box center [815, 411] width 170 height 20
drag, startPoint x: 858, startPoint y: 415, endPoint x: 753, endPoint y: 359, distance: 118.9
click at [753, 359] on div "2025年度《DOYLE’S指南》– 香港卓越財產，遺囑認證及繼承權訴訟律師 (推薦) 梁宇喬" at bounding box center [815, 388] width 197 height 93
click at [753, 359] on p "2025年度《DOYLE’S指南》– 香港卓越財產，遺囑認證及繼承權訴訟律師 (推薦)" at bounding box center [815, 378] width 170 height 45
drag, startPoint x: 703, startPoint y: 360, endPoint x: 838, endPoint y: 411, distance: 144.0
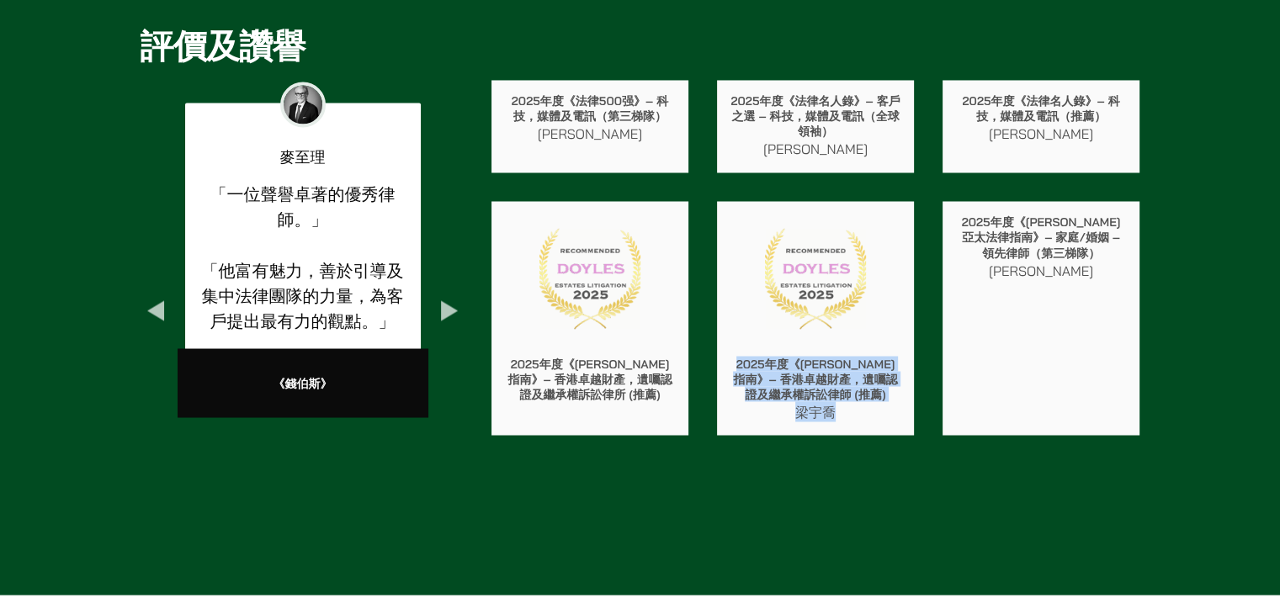
click at [838, 411] on div "2025年度《法律500强》– 科技，媒體及電訊（第三梯隊） 馬健能 2025年度《法律名人錄》– 客戶之選 – 科技，媒體及電訊（全球領袖） 馬健能 202…" at bounding box center [815, 258] width 676 height 384
click at [846, 419] on div "2025年度《DOYLE’S指南》– 香港卓越財產，遺囑認證及繼承權訴訟律師 (推薦) 梁宇喬" at bounding box center [815, 388] width 197 height 93
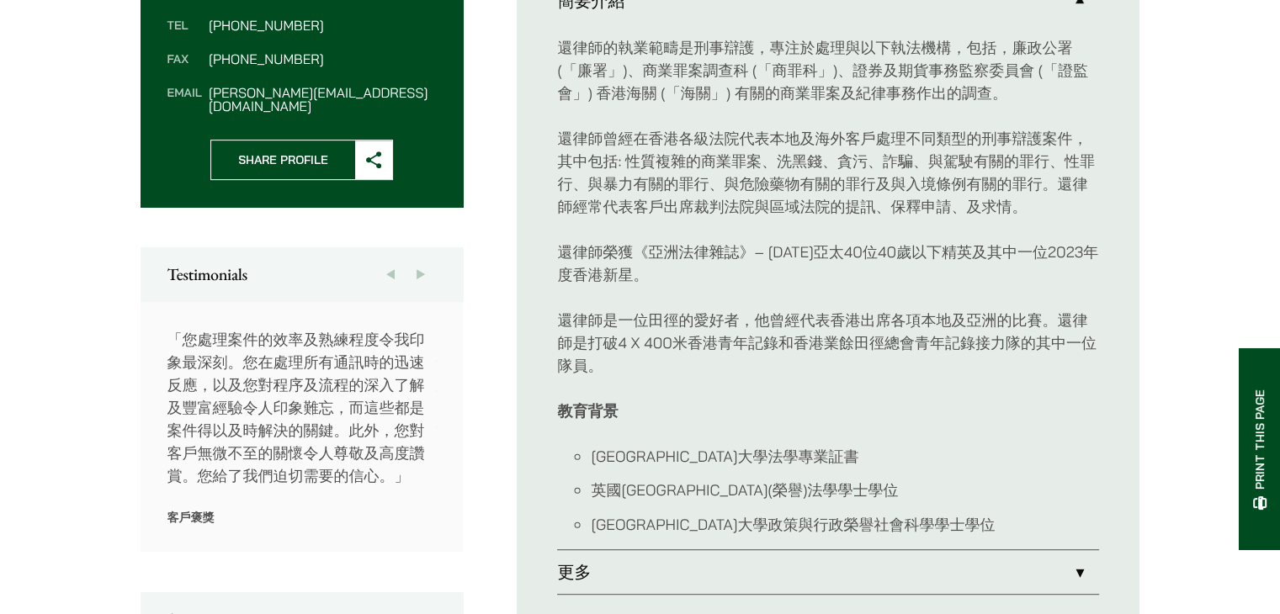
scroll to position [925, 0]
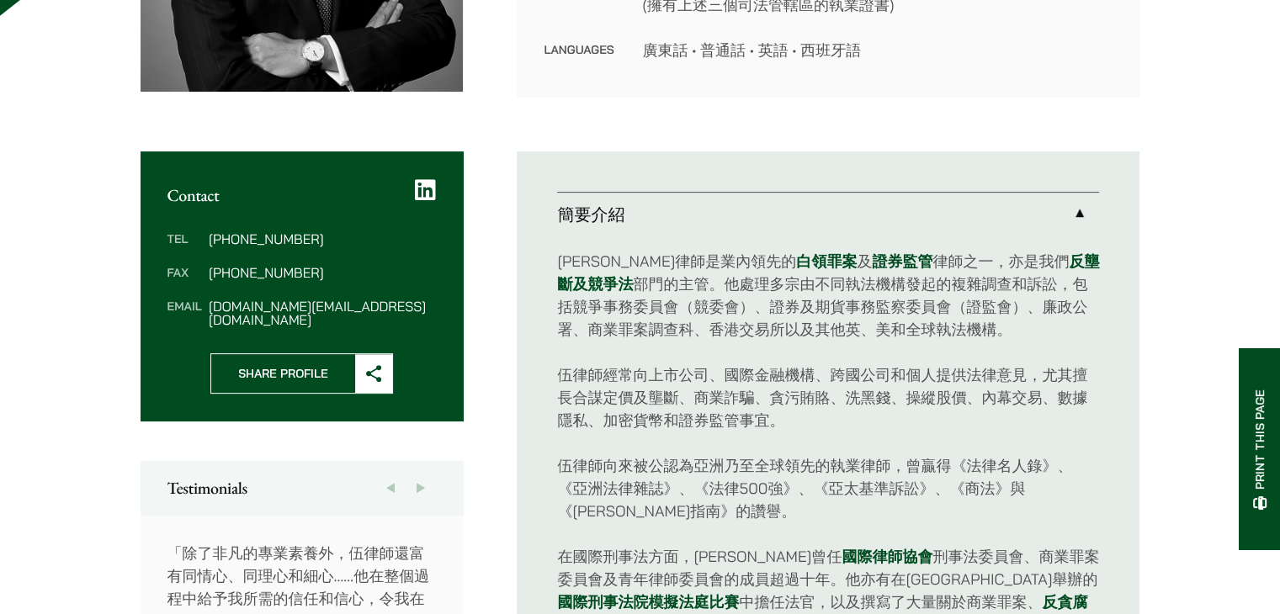
scroll to position [505, 0]
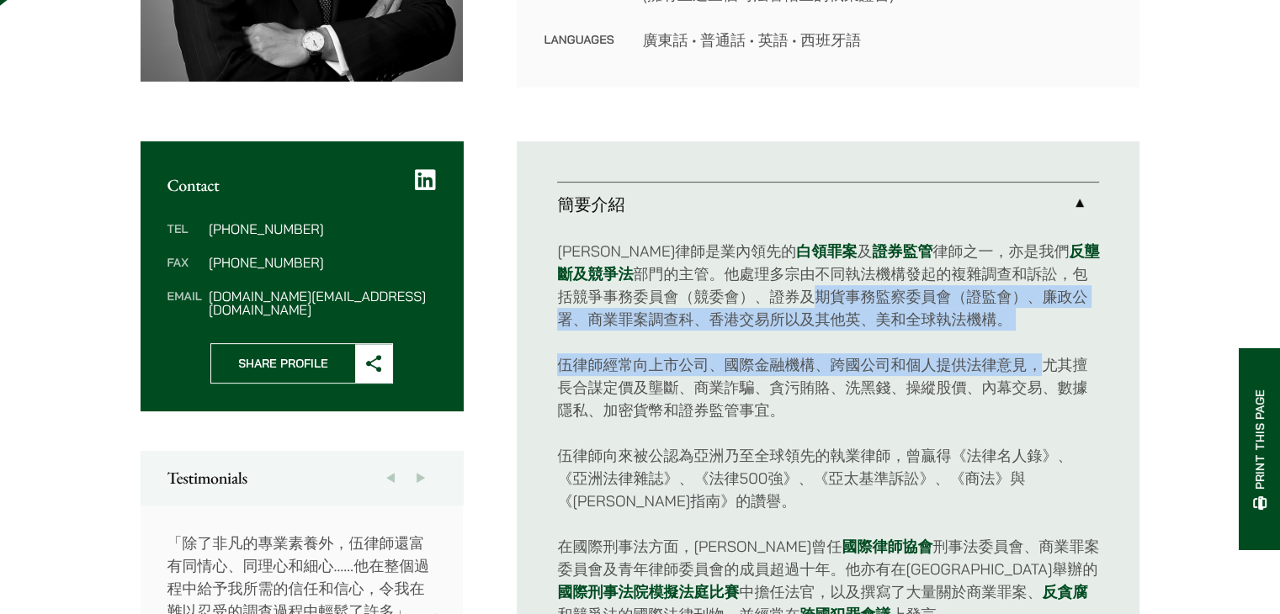
drag, startPoint x: 1044, startPoint y: 349, endPoint x: 750, endPoint y: 304, distance: 297.1
click at [750, 304] on div "伍家豪律師是業內領先的 白領罪案 及 證券監管 律師之一，亦是我們 反壟斷及競爭法 部門的主管。他處理多宗由不同執法機構發起的複雜調查和訴訟，包括競爭事務委員…" at bounding box center [828, 432] width 542 height 413
click at [943, 342] on div "伍家豪律師是業內領先的 白領罪案 及 證券監管 律師之一，亦是我們 反壟斷及競爭法 部門的主管。他處理多宗由不同執法機構發起的複雜調查和訴訟，包括競爭事務委員…" at bounding box center [828, 432] width 542 height 413
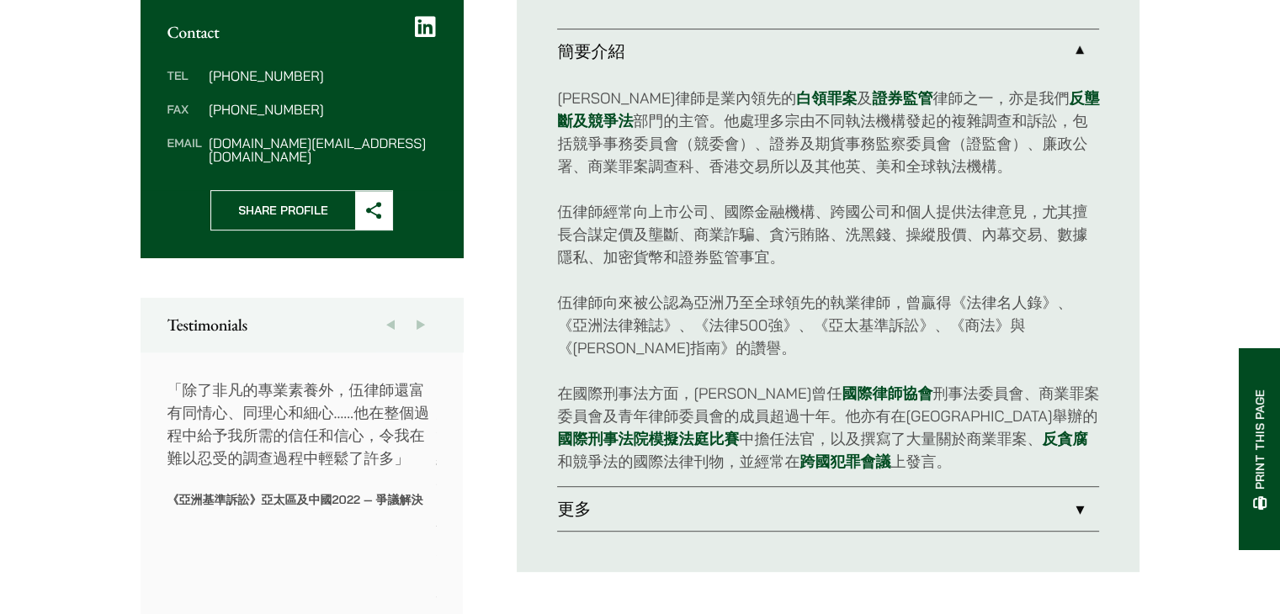
scroll to position [673, 0]
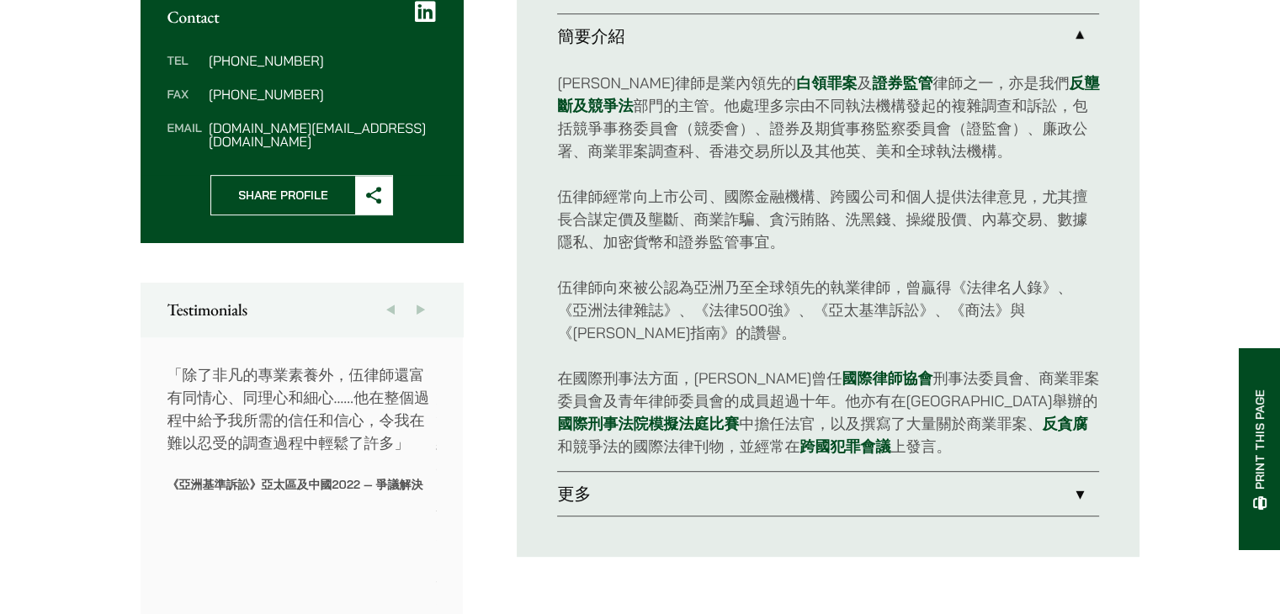
click at [910, 475] on link "更多" at bounding box center [828, 494] width 542 height 44
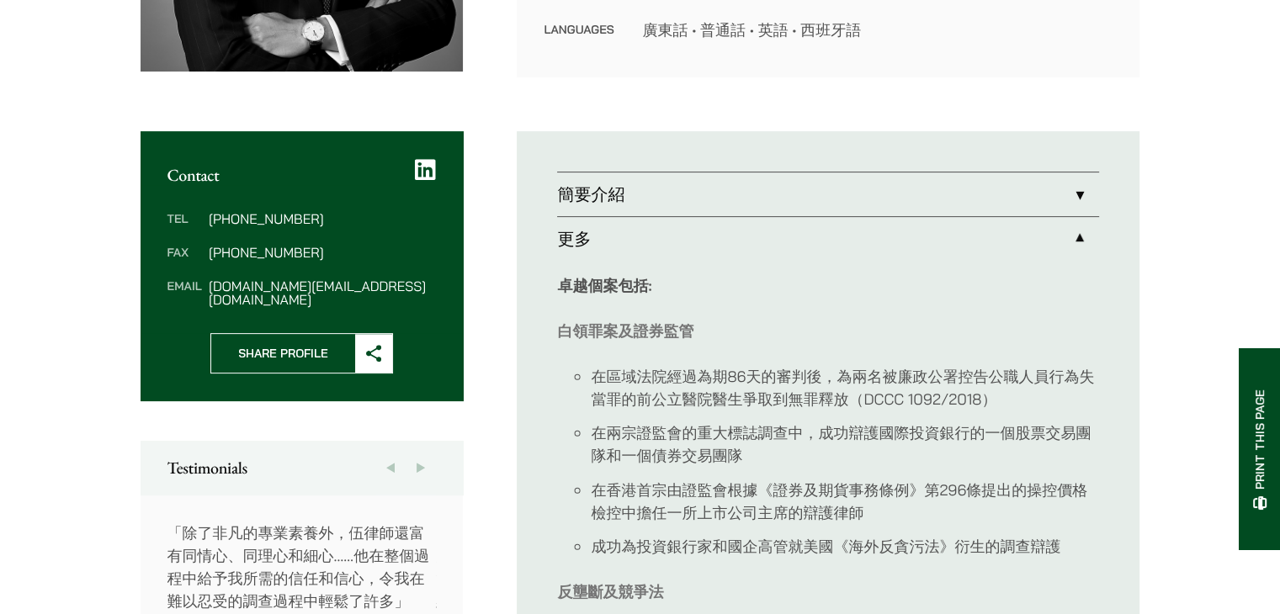
scroll to position [505, 0]
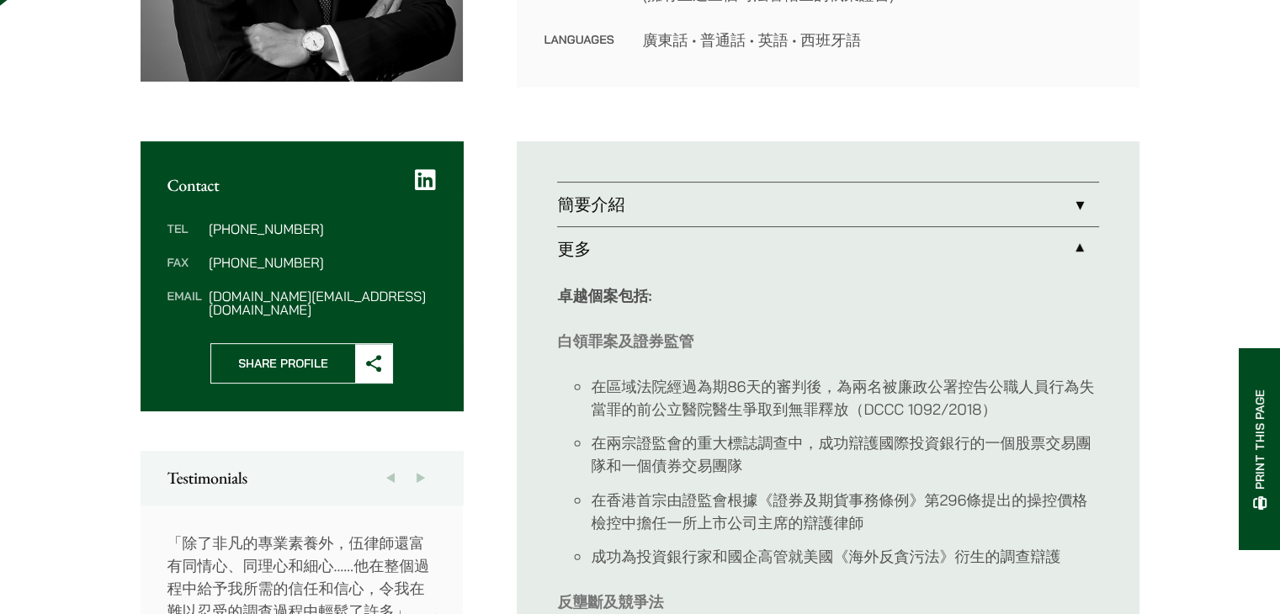
click at [659, 199] on link "簡要介紹" at bounding box center [828, 205] width 542 height 44
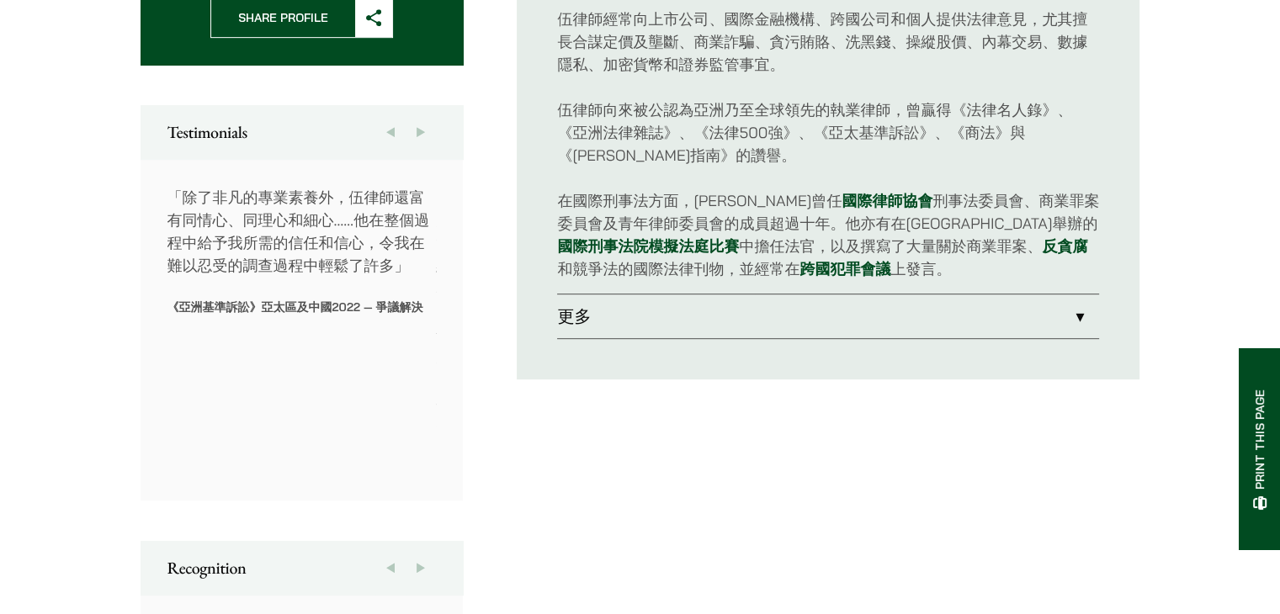
scroll to position [841, 0]
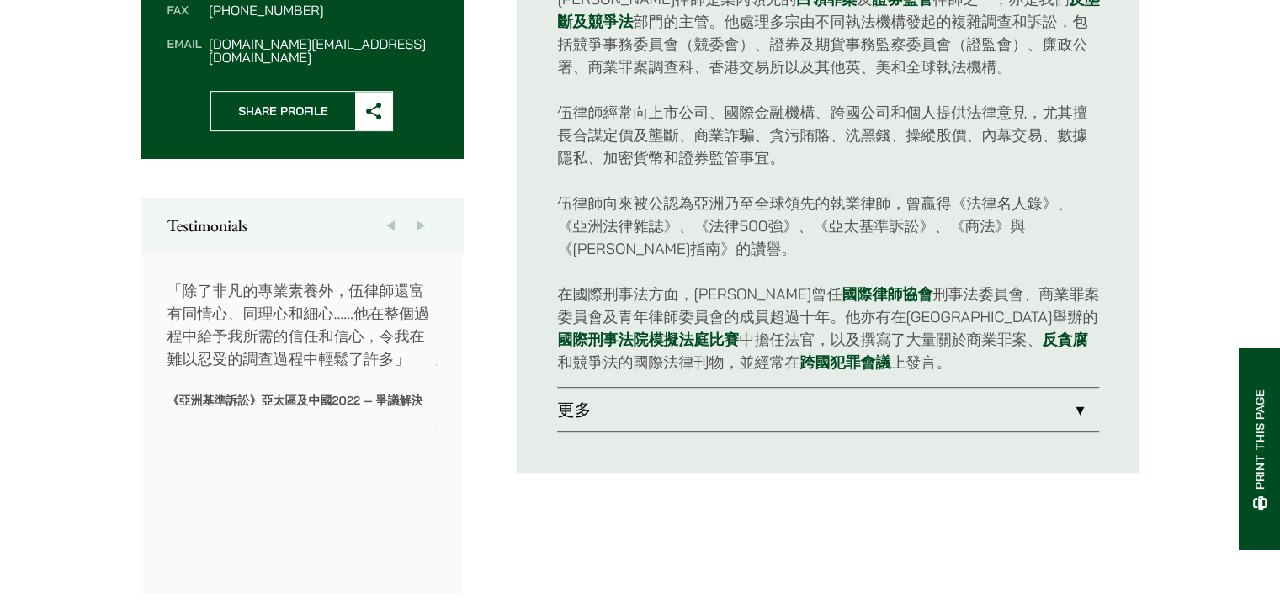
click at [622, 398] on link "更多" at bounding box center [828, 410] width 542 height 44
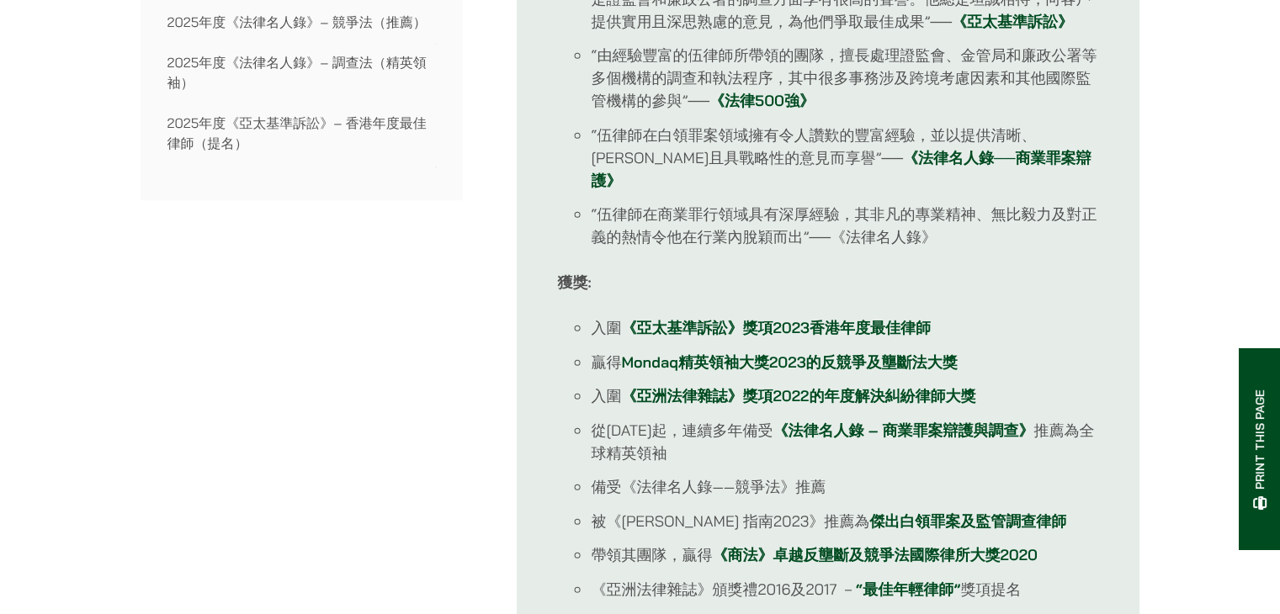
scroll to position [1430, 0]
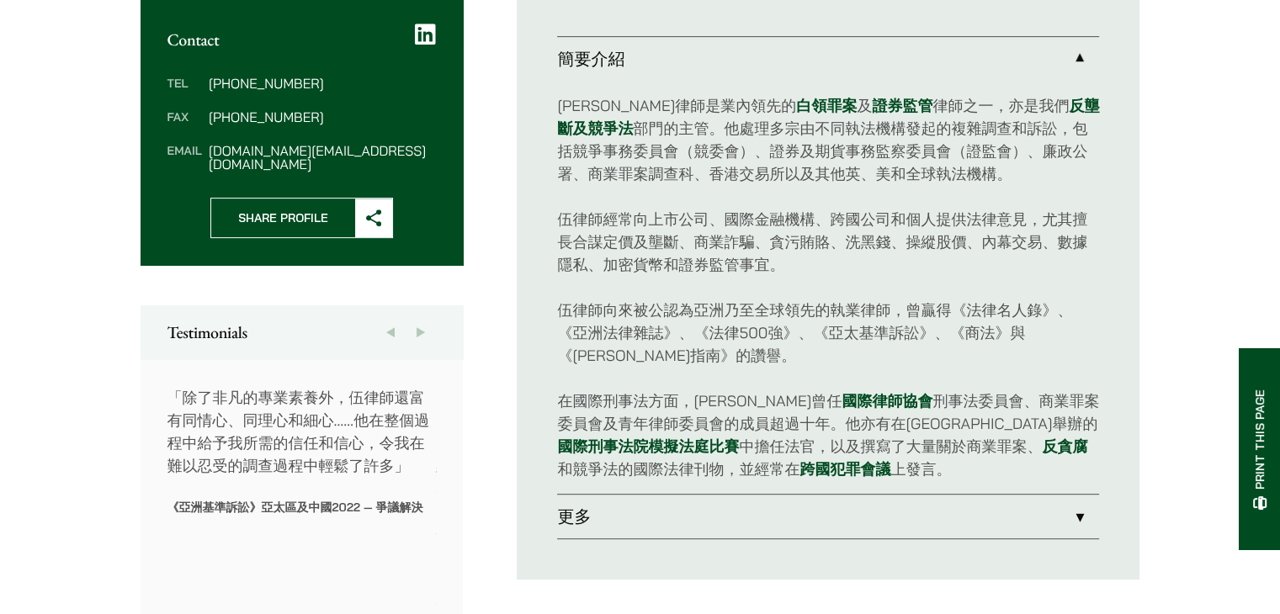
scroll to position [645, 0]
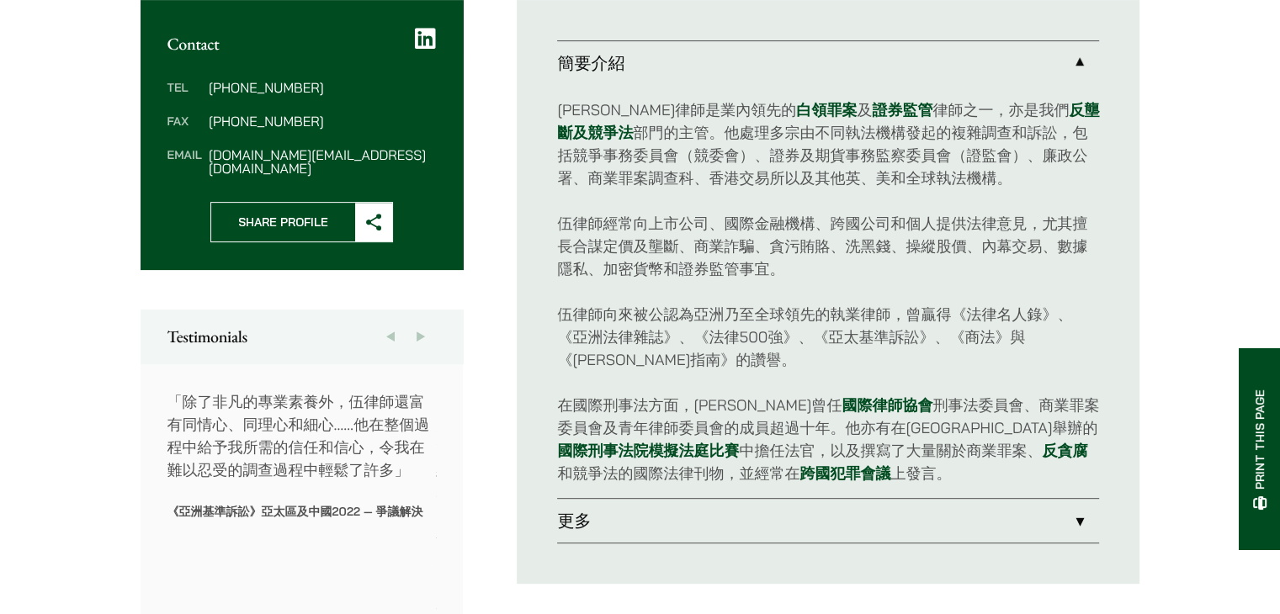
scroll to position [645, 0]
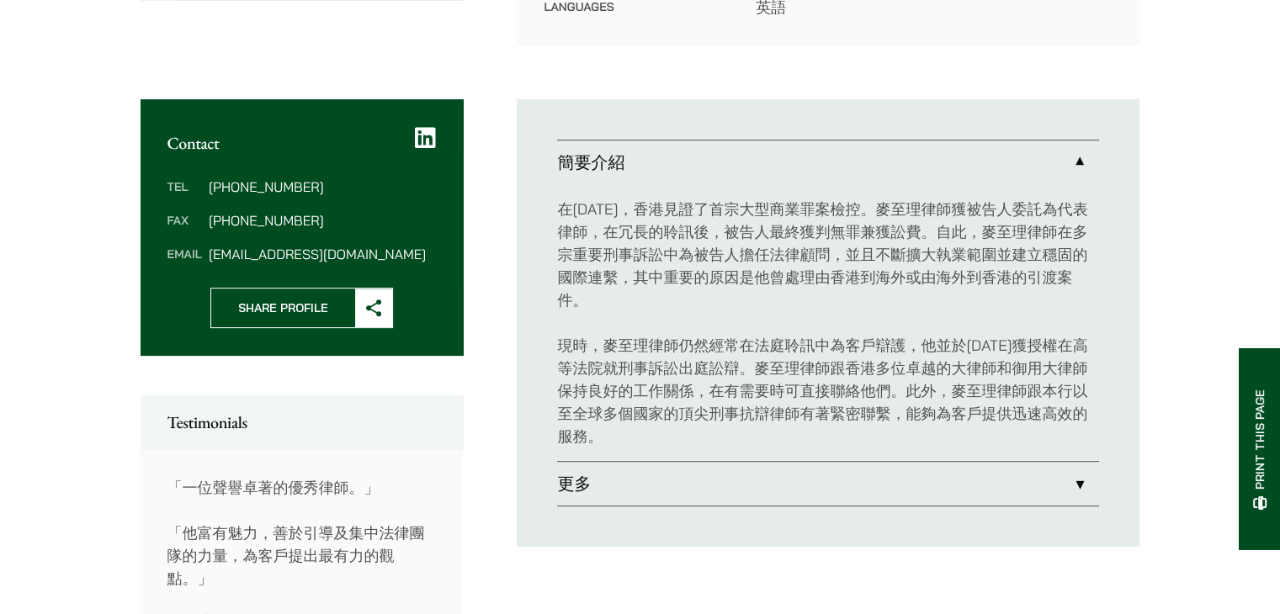
scroll to position [589, 0]
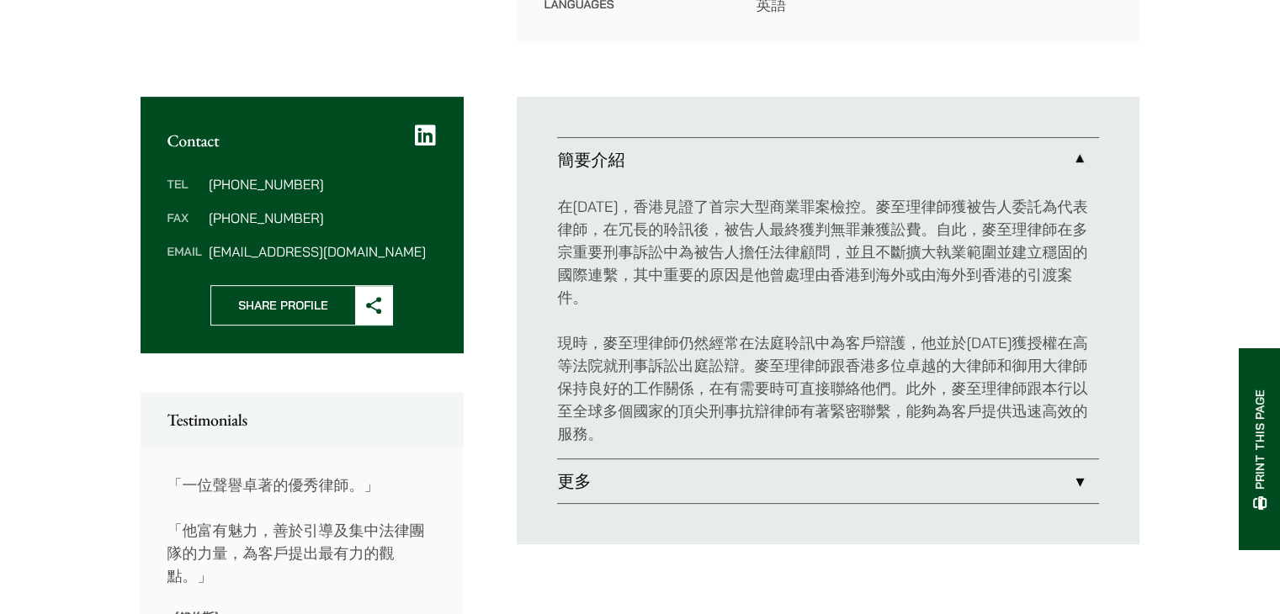
click at [689, 459] on link "更多" at bounding box center [828, 481] width 542 height 44
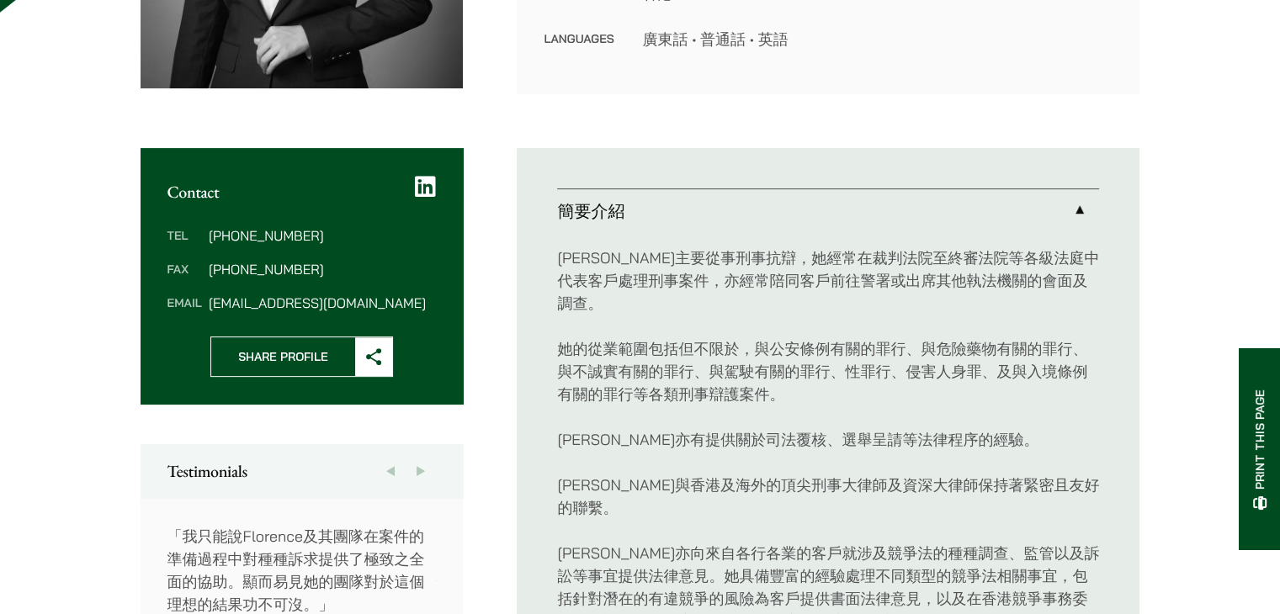
scroll to position [505, 0]
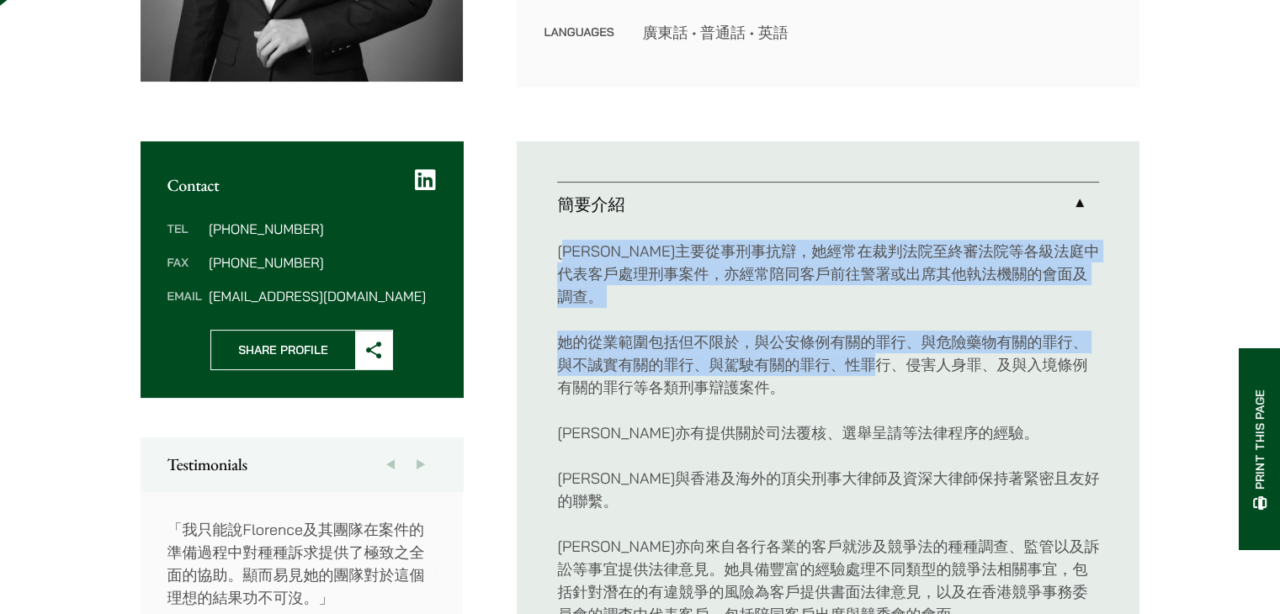
drag, startPoint x: 570, startPoint y: 246, endPoint x: 882, endPoint y: 358, distance: 331.3
click at [882, 358] on div "[PERSON_NAME]主要從事刑事抗辯，她經常在裁判法院至終審法院等各級法庭中代表客戶處理刑事案件，亦經常陪同客戶前往警署或出席其他執法機關的會面及調查。…" at bounding box center [828, 603] width 542 height 754
click at [882, 358] on p "她的從業範圍包括但不限於，與公安條例有關的罪行、與危險藥物有關的罪行、與不誠實有關的罪行、與駕駛有關的罪行、性罪行、侵害人身罪、及與入境條例有關的罪行等各類刑…" at bounding box center [828, 365] width 542 height 68
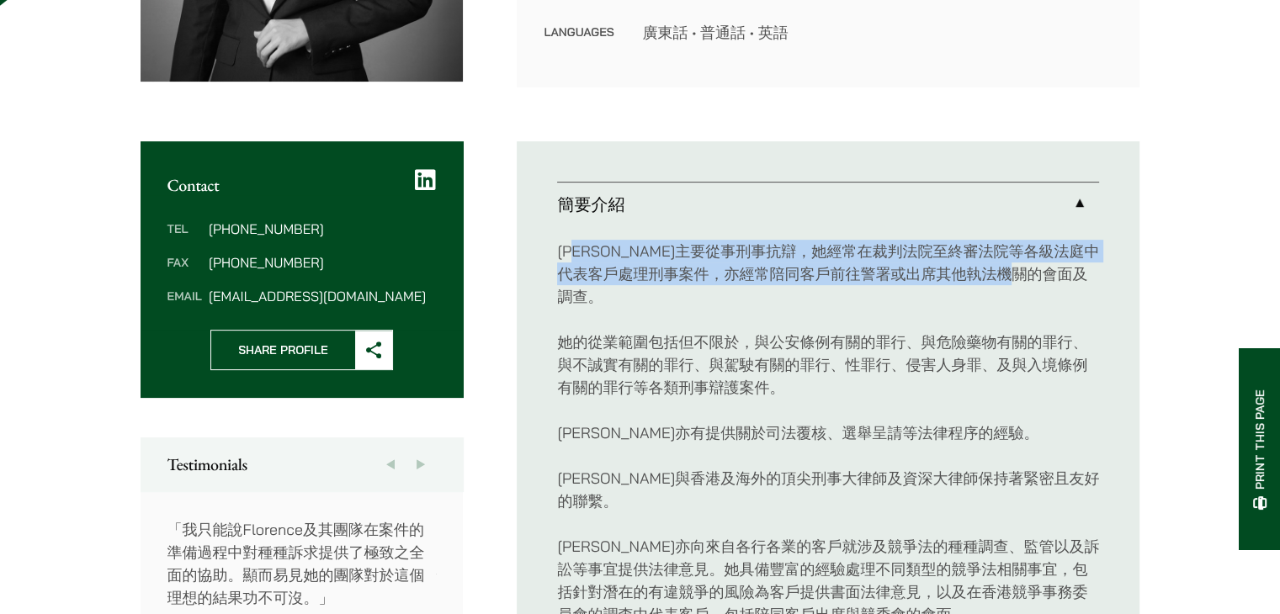
drag, startPoint x: 589, startPoint y: 246, endPoint x: 966, endPoint y: 304, distance: 381.3
click at [966, 304] on p "[PERSON_NAME]主要從事刑事抗辯，她經常在裁判法院至終審法院等各級法庭中代表客戶處理刑事案件，亦經常陪同客戶前往警署或出席其他執法機關的會面及調查。" at bounding box center [828, 274] width 542 height 68
drag, startPoint x: 856, startPoint y: 302, endPoint x: 570, endPoint y: 237, distance: 293.3
click at [570, 237] on div "[PERSON_NAME]主要從事刑事抗辯，她經常在裁判法院至終審法院等各級法庭中代表客戶處理刑事案件，亦經常陪同客戶前往警署或出席其他執法機關的會面及調查。…" at bounding box center [828, 603] width 542 height 754
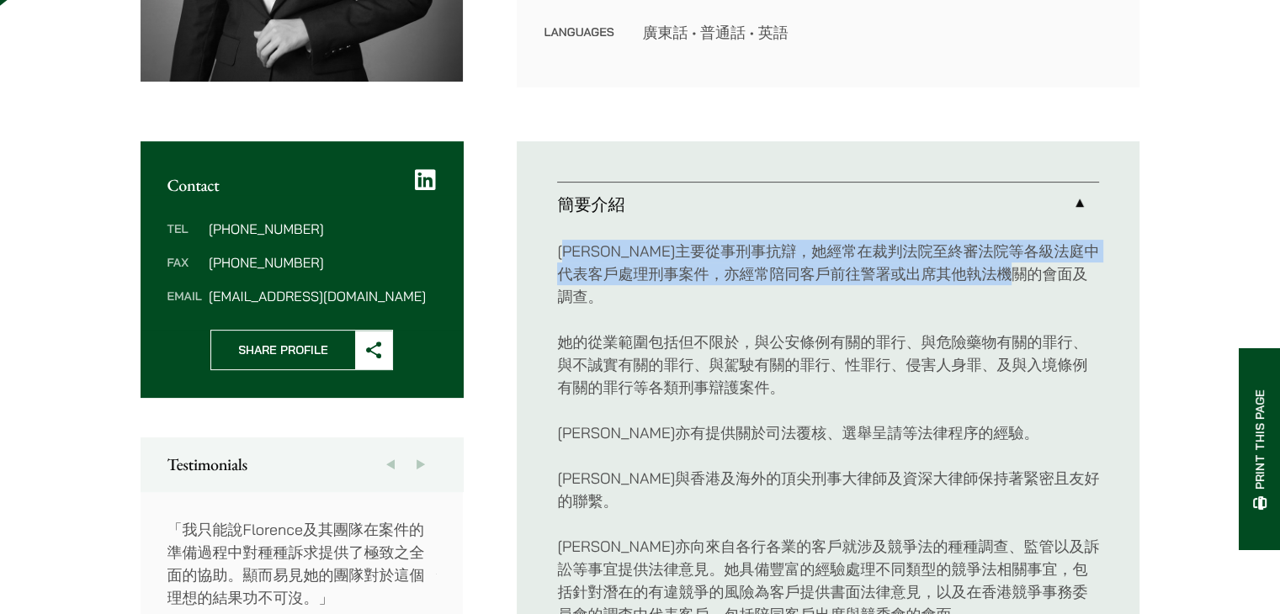
click at [570, 237] on div "[PERSON_NAME]主要從事刑事抗辯，她經常在裁判法院至終審法院等各級法庭中代表客戶處理刑事案件，亦經常陪同客戶前往警署或出席其他執法機關的會面及調查。…" at bounding box center [828, 603] width 542 height 754
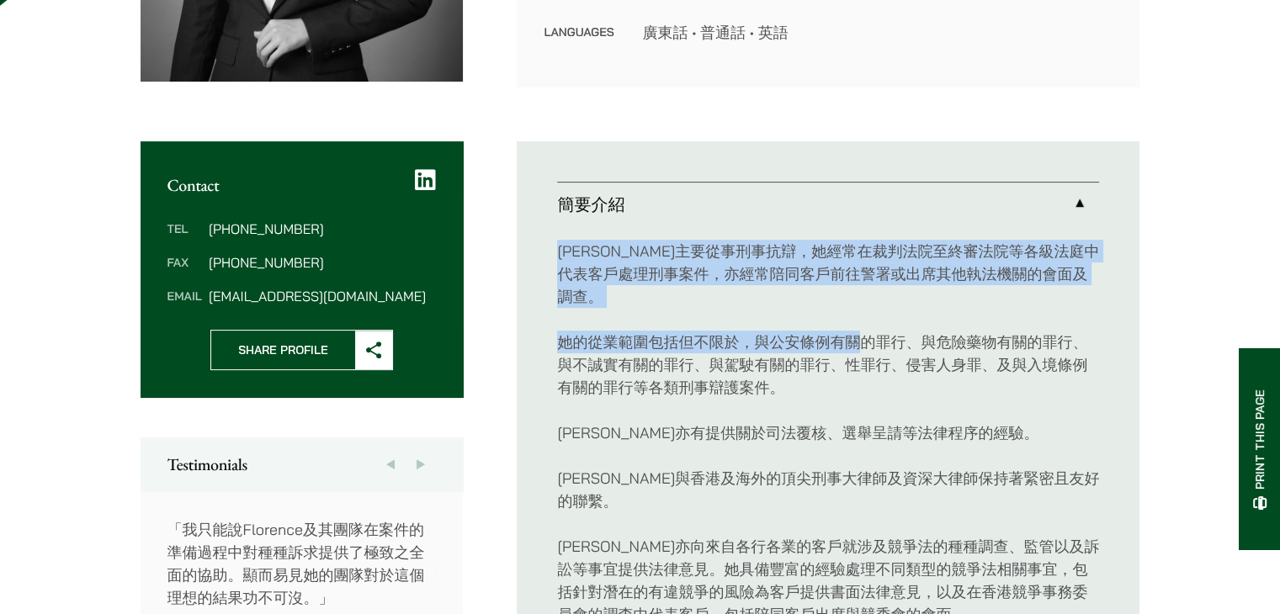
drag, startPoint x: 555, startPoint y: 250, endPoint x: 866, endPoint y: 310, distance: 316.3
click at [866, 310] on ul "簡要介紹 [PERSON_NAME]主要從事刑事抗辯，她經常在裁判法院至終審法院等各級法庭中代表客戶處理刑事案件，亦經常陪同客戶前往警署或出席其他執法機關的會…" at bounding box center [828, 603] width 623 height 925
click at [866, 310] on div "[PERSON_NAME]主要從事刑事抗辯，她經常在裁判法院至終審法院等各級法庭中代表客戶處理刑事案件，亦經常陪同客戶前往警署或出席其他執法機關的會面及調查。…" at bounding box center [828, 603] width 542 height 754
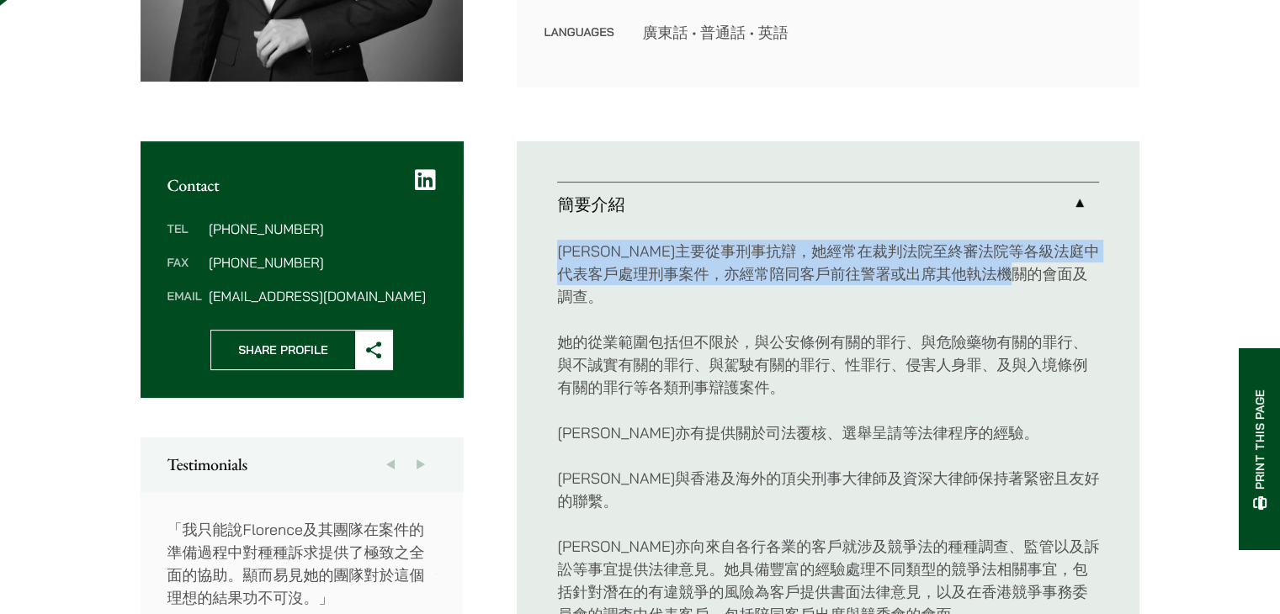
drag, startPoint x: 872, startPoint y: 294, endPoint x: 544, endPoint y: 246, distance: 331.7
click at [545, 246] on ul "簡要介紹 [PERSON_NAME]主要從事刑事抗辯，她經常在裁判法院至終審法院等各級法庭中代表客戶處理刑事案件，亦經常陪同客戶前往警署或出席其他執法機關的會…" at bounding box center [828, 603] width 623 height 925
click at [544, 246] on ul "簡要介紹 [PERSON_NAME]主要從事刑事抗辯，她經常在裁判法院至終審法院等各級法庭中代表客戶處理刑事案件，亦經常陪同客戶前往警署或出席其他執法機關的會…" at bounding box center [828, 603] width 623 height 925
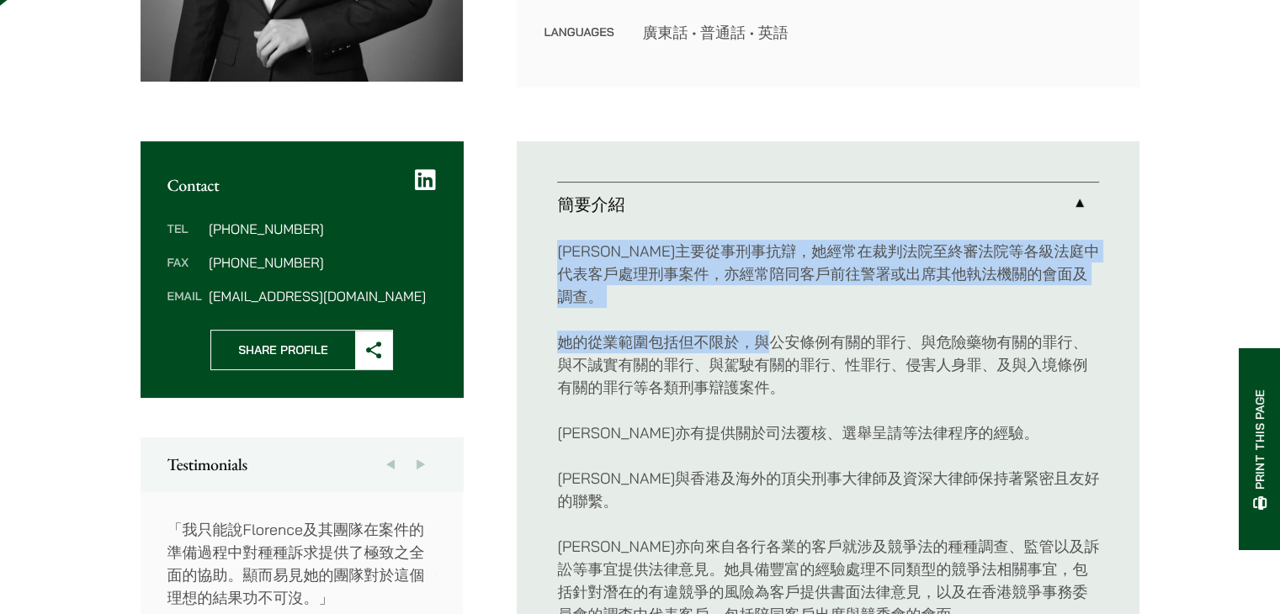
drag, startPoint x: 550, startPoint y: 246, endPoint x: 771, endPoint y: 321, distance: 233.6
click at [771, 321] on ul "簡要介紹 [PERSON_NAME]主要從事刑事抗辯，她經常在裁判法院至終審法院等各級法庭中代表客戶處理刑事案件，亦經常陪同客戶前往警署或出席其他執法機關的會…" at bounding box center [828, 603] width 623 height 925
click at [771, 321] on div "[PERSON_NAME]主要從事刑事抗辯，她經常在裁判法院至終審法院等各級法庭中代表客戶處理刑事案件，亦經常陪同客戶前往警署或出席其他執法機關的會面及調查。…" at bounding box center [828, 603] width 542 height 754
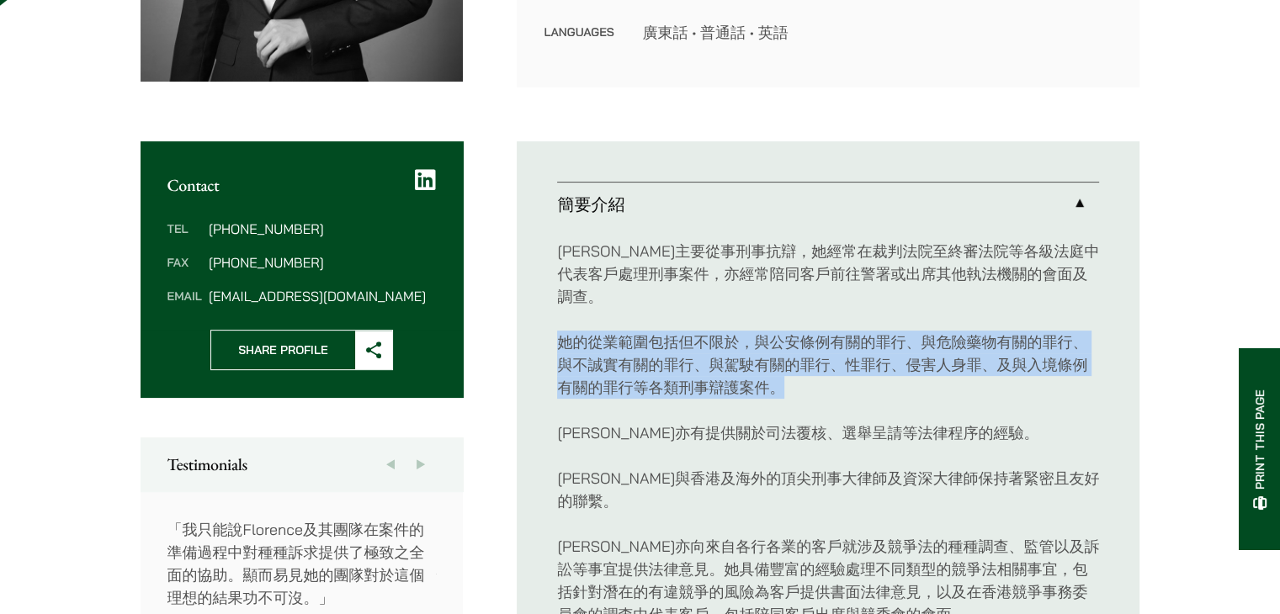
drag, startPoint x: 558, startPoint y: 337, endPoint x: 790, endPoint y: 389, distance: 238.0
click at [790, 389] on p "她的從業範圍包括但不限於，與公安條例有關的罪行、與危險藥物有關的罪行、與不誠實有關的罪行、與駕駛有關的罪行、性罪行、侵害人身罪、及與入境條例有關的罪行等各類刑…" at bounding box center [828, 365] width 542 height 68
drag, startPoint x: 817, startPoint y: 384, endPoint x: 553, endPoint y: 338, distance: 268.2
click at [554, 338] on ul "簡要介紹 [PERSON_NAME]主要從事刑事抗辯，她經常在裁判法院至終審法院等各級法庭中代表客戶處理刑事案件，亦經常陪同客戶前往警署或出席其他執法機關的會…" at bounding box center [828, 603] width 623 height 925
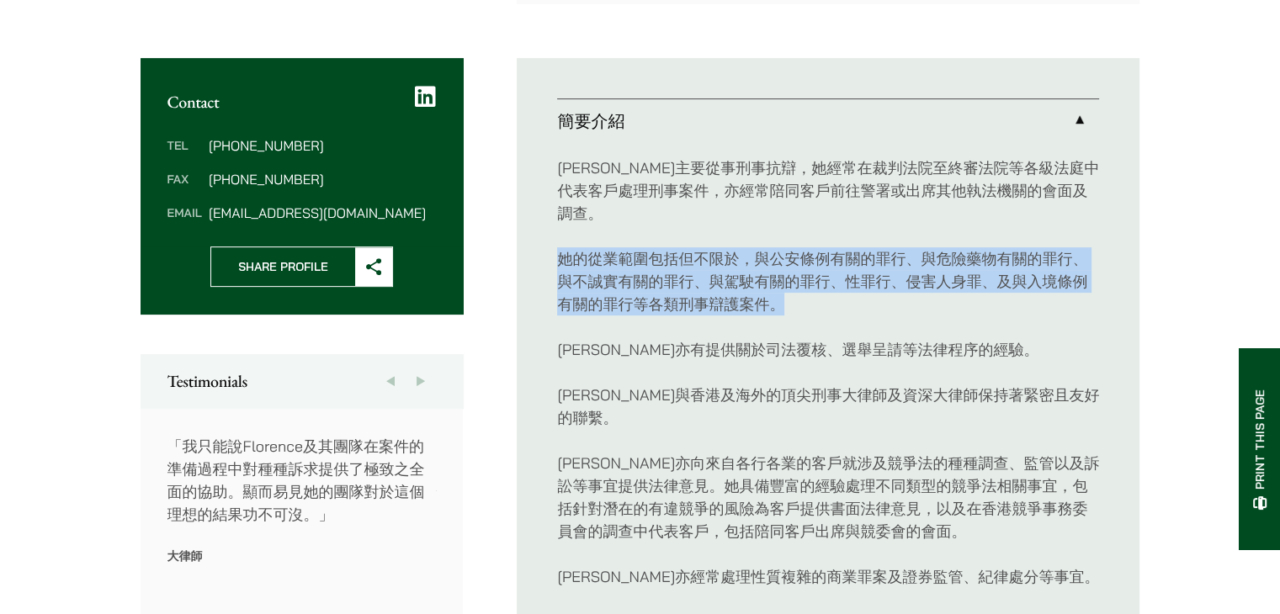
scroll to position [589, 0]
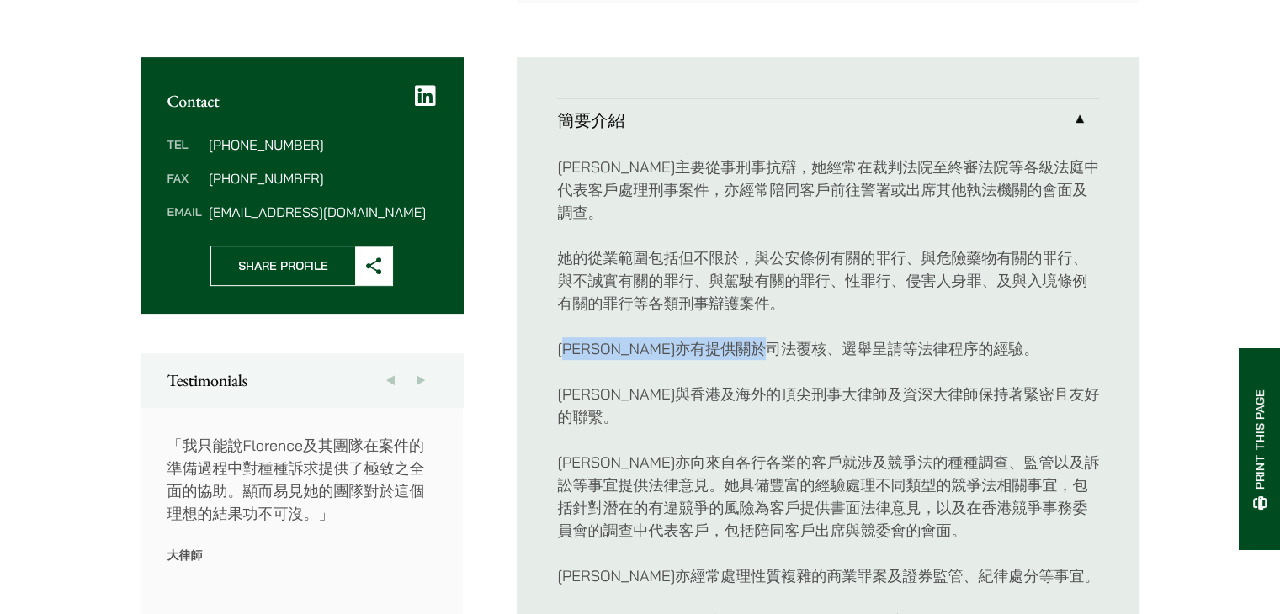
drag, startPoint x: 597, startPoint y: 356, endPoint x: 852, endPoint y: 358, distance: 254.9
click at [850, 358] on p "[PERSON_NAME]亦有提供關於司法覆核、選舉呈請等法律程序的經驗。" at bounding box center [828, 348] width 542 height 23
click at [852, 358] on p "[PERSON_NAME]亦有提供關於司法覆核、選舉呈請等法律程序的經驗。" at bounding box center [828, 348] width 542 height 23
drag, startPoint x: 991, startPoint y: 346, endPoint x: 568, endPoint y: 329, distance: 423.5
click at [570, 329] on div "[PERSON_NAME]主要從事刑事抗辯，她經常在裁判法院至終審法院等各級法庭中代表客戶處理刑事案件，亦經常陪同客戶前往警署或出席其他執法機關的會面及調查。…" at bounding box center [828, 519] width 542 height 754
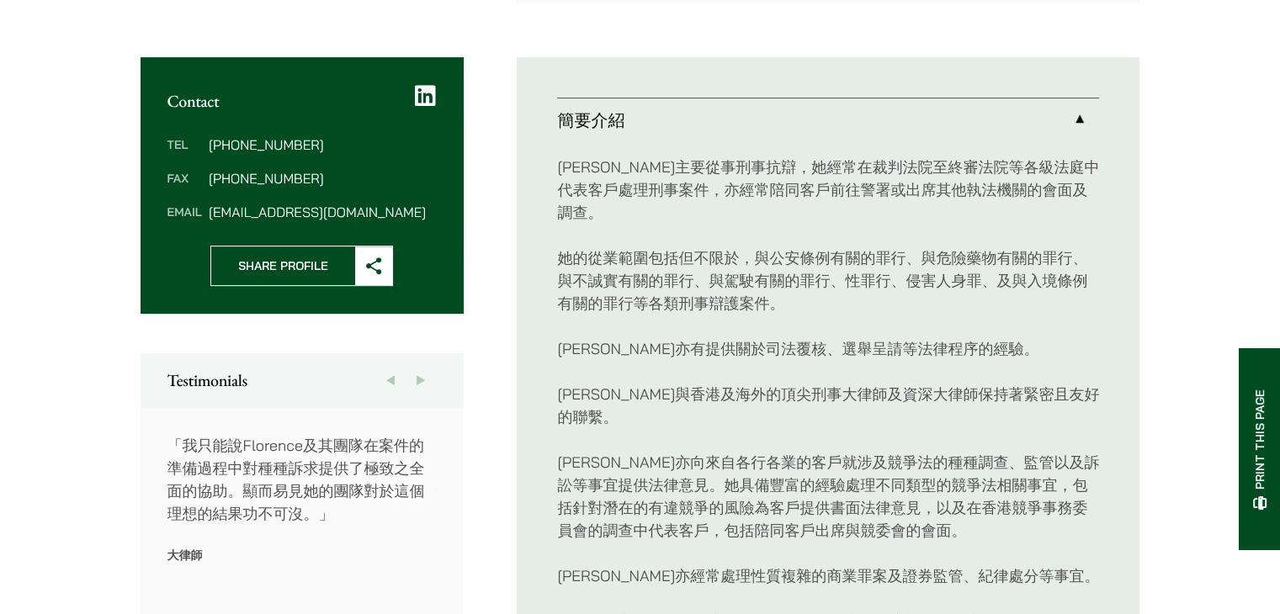
click at [563, 369] on div "[PERSON_NAME]主要從事刑事抗辯，她經常在裁判法院至終審法院等各級法庭中代表客戶處理刑事案件，亦經常陪同客戶前往警署或出席其他執法機關的會面及調查。…" at bounding box center [828, 519] width 542 height 754
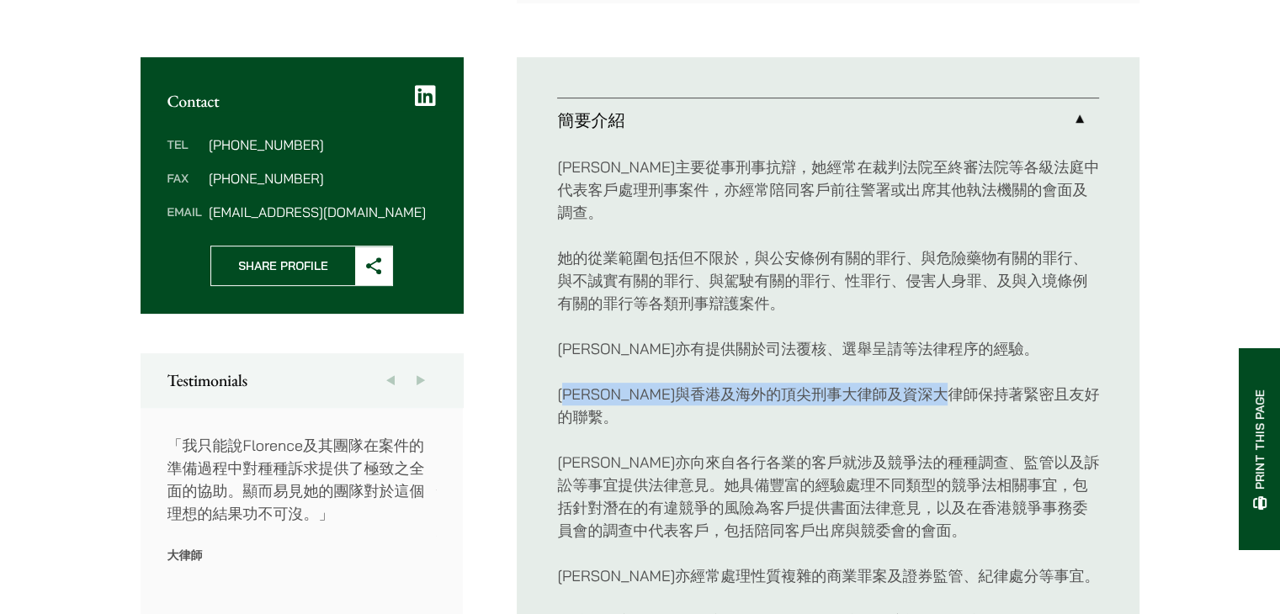
drag, startPoint x: 571, startPoint y: 389, endPoint x: 1024, endPoint y: 391, distance: 452.6
click at [1024, 391] on p "[PERSON_NAME]與香港及海外的頂尖刑事大律師及資深大律師保持著緊密且友好的聯繫。" at bounding box center [828, 405] width 542 height 45
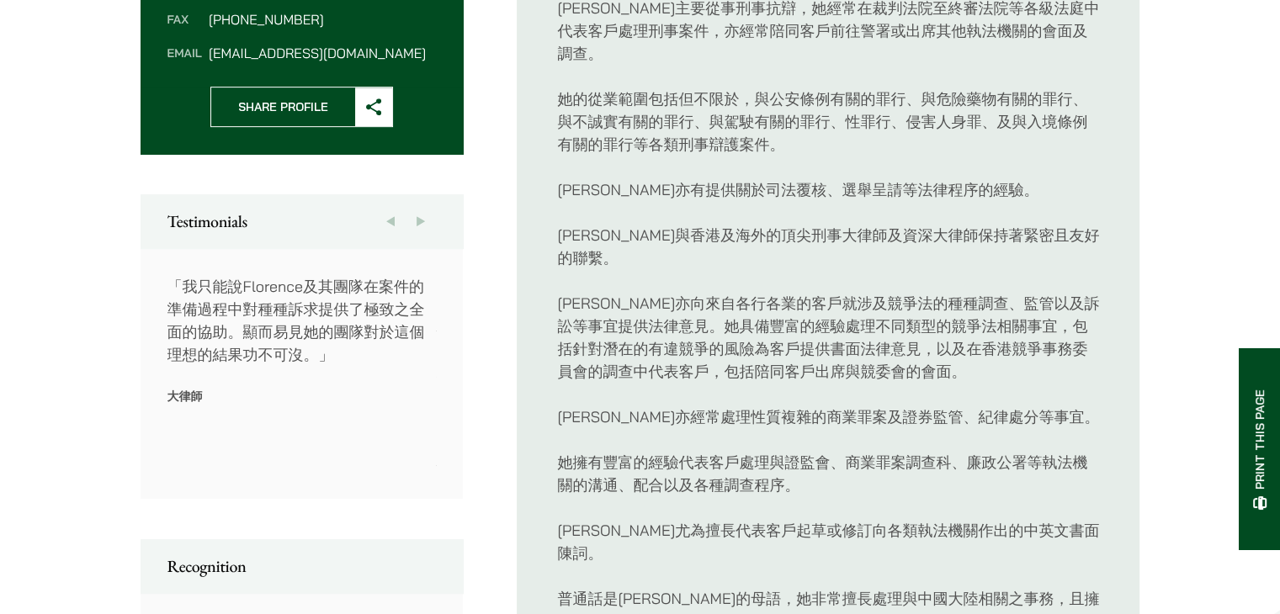
scroll to position [757, 0]
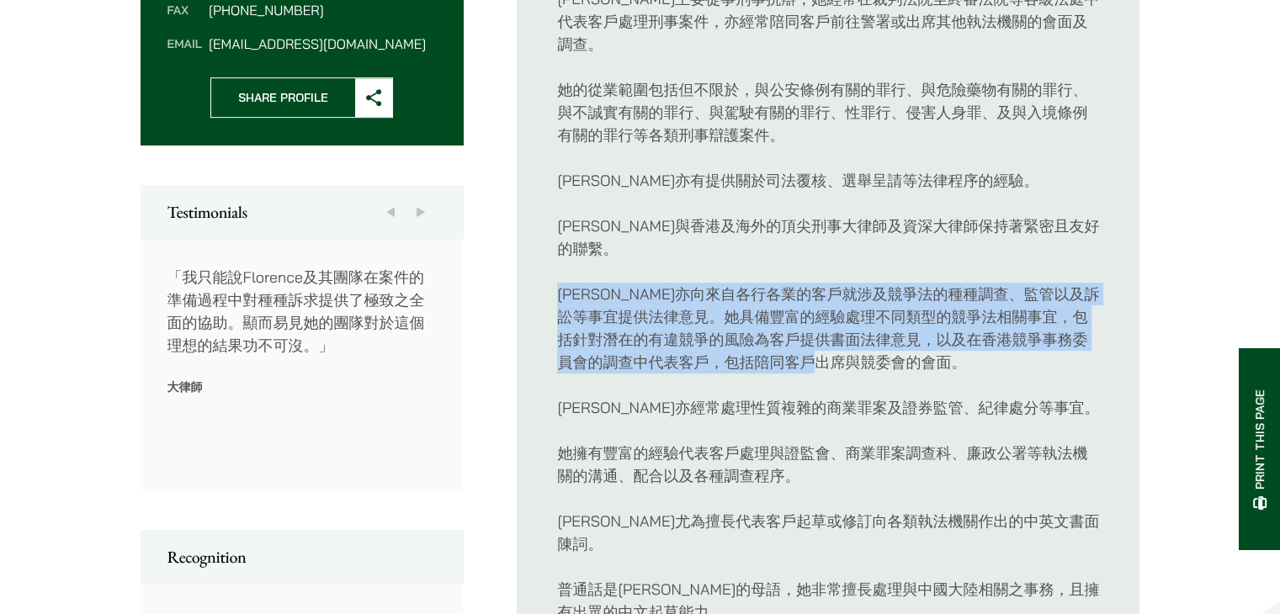
drag, startPoint x: 933, startPoint y: 341, endPoint x: 528, endPoint y: 264, distance: 411.8
click at [528, 264] on ul "簡要介紹 [PERSON_NAME]主要從事刑事抗辯，她經常在裁判法院至終審法院等各級法庭中代表客戶處理刑事案件，亦經常陪同客戶前往警署或出席其他執法機關的會…" at bounding box center [828, 351] width 623 height 925
click at [608, 283] on p "[PERSON_NAME]亦向來自各行各業的客戶就涉及競爭法的種種調查、監管以及訴訟等事宜提供法律意見。她具備豐富的經驗處理不同類型的競爭法相關事宜，包括針對…" at bounding box center [828, 328] width 542 height 91
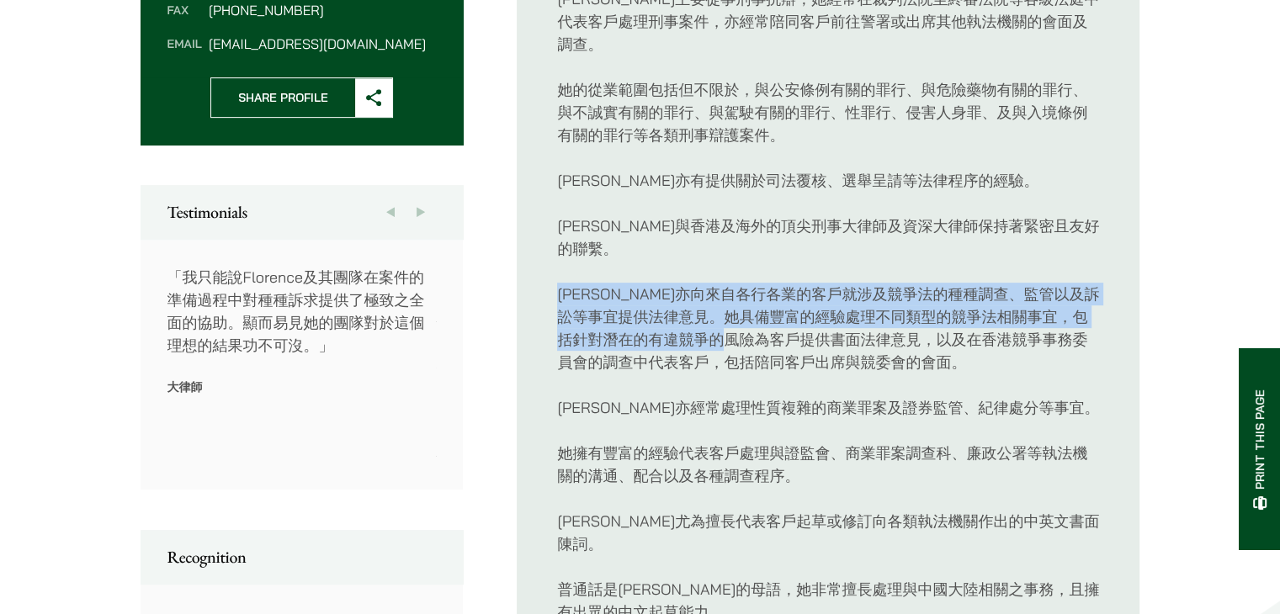
drag, startPoint x: 533, startPoint y: 259, endPoint x: 808, endPoint y: 324, distance: 282.6
click at [808, 324] on ul "簡要介紹 [PERSON_NAME]主要從事刑事抗辯，她經常在裁判法院至終審法院等各級法庭中代表客戶處理刑事案件，亦經常陪同客戶前往警署或出席其他執法機關的會…" at bounding box center [828, 351] width 623 height 925
click at [801, 318] on p "[PERSON_NAME]亦向來自各行各業的客戶就涉及競爭法的種種調查、監管以及訴訟等事宜提供法律意見。她具備豐富的經驗處理不同類型的競爭法相關事宜，包括針對…" at bounding box center [828, 328] width 542 height 91
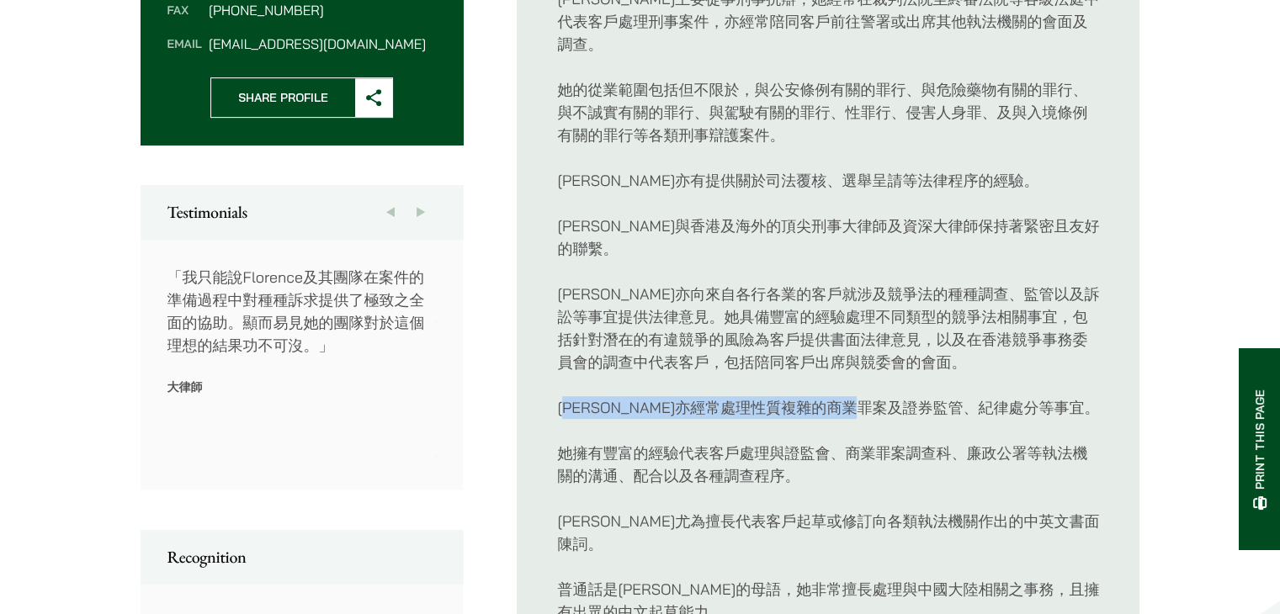
drag, startPoint x: 565, startPoint y: 382, endPoint x: 946, endPoint y: 370, distance: 380.4
click at [946, 370] on div "[PERSON_NAME]主要從事刑事抗辯，她經常在裁判法院至終審法院等各級法庭中代表客戶處理刑事案件，亦經常陪同客戶前往警署或出席其他執法機關的會面及調查。…" at bounding box center [828, 351] width 542 height 754
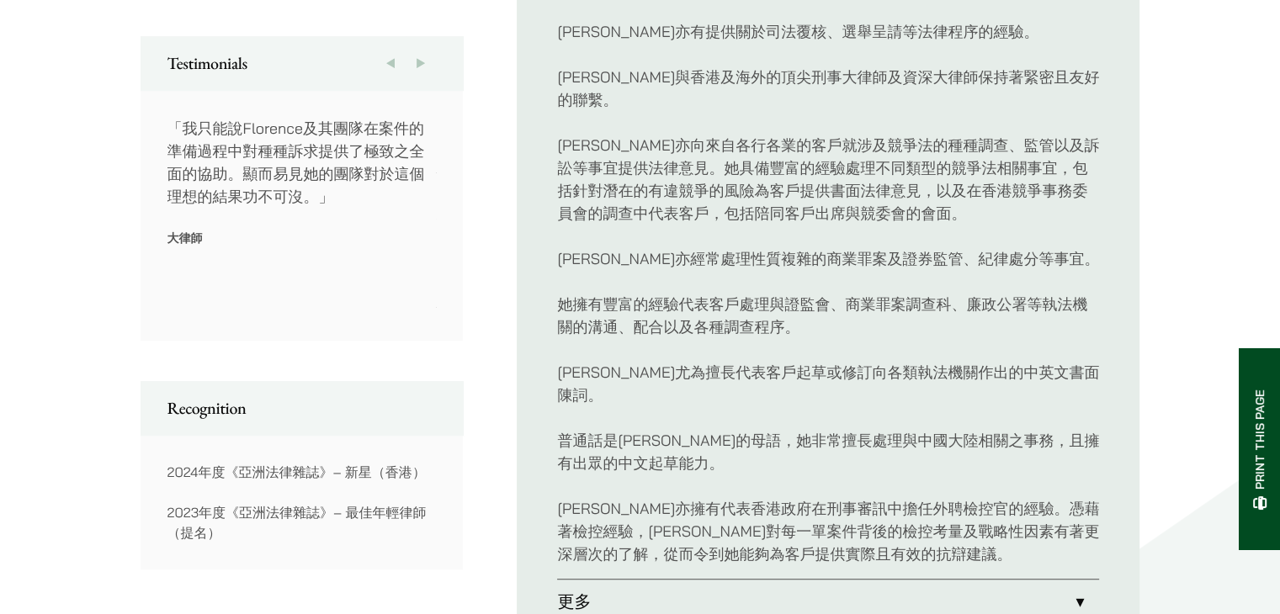
scroll to position [925, 0]
